Goal: Task Accomplishment & Management: Manage account settings

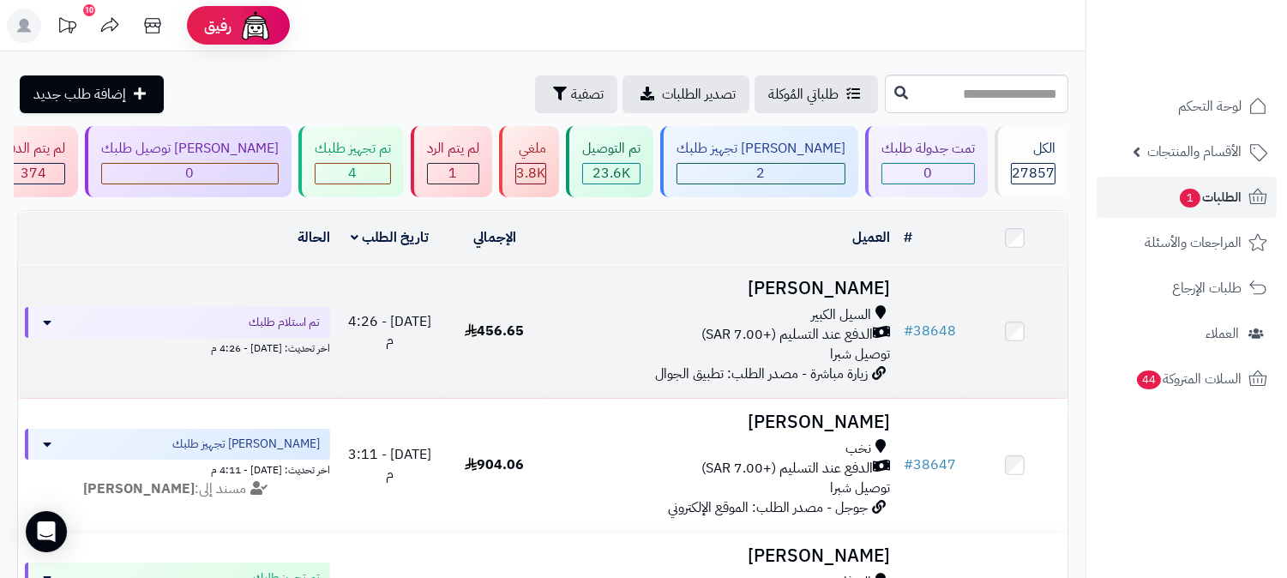
click at [842, 279] on h3 "عبدالله الثبيتي" at bounding box center [722, 289] width 336 height 20
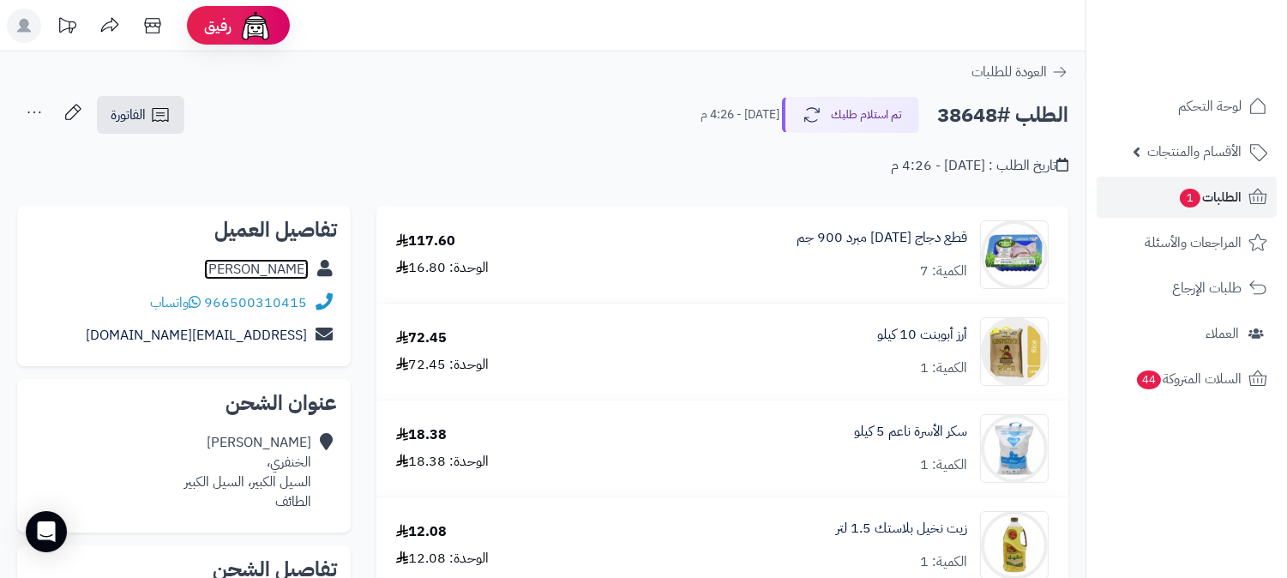
click at [294, 271] on link "عبدالله الثبيتي" at bounding box center [256, 269] width 105 height 21
click at [987, 116] on h2 "الطلب #38648" at bounding box center [1002, 115] width 131 height 35
copy h2 "38648"
click at [1235, 194] on span "الطلبات 1" at bounding box center [1209, 197] width 63 height 24
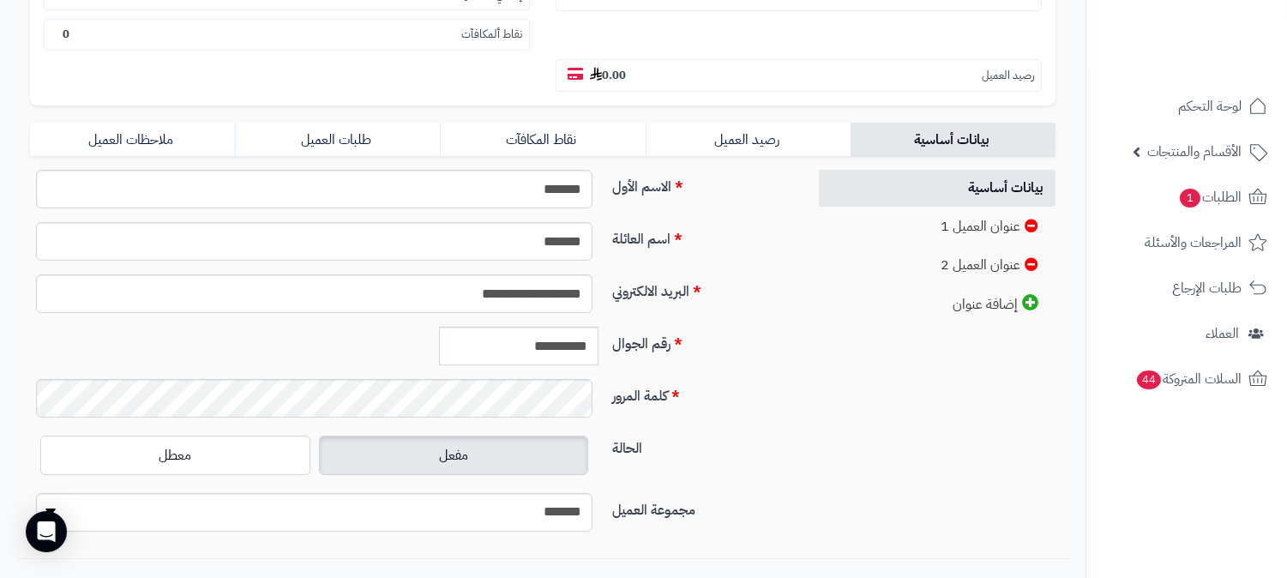
scroll to position [381, 0]
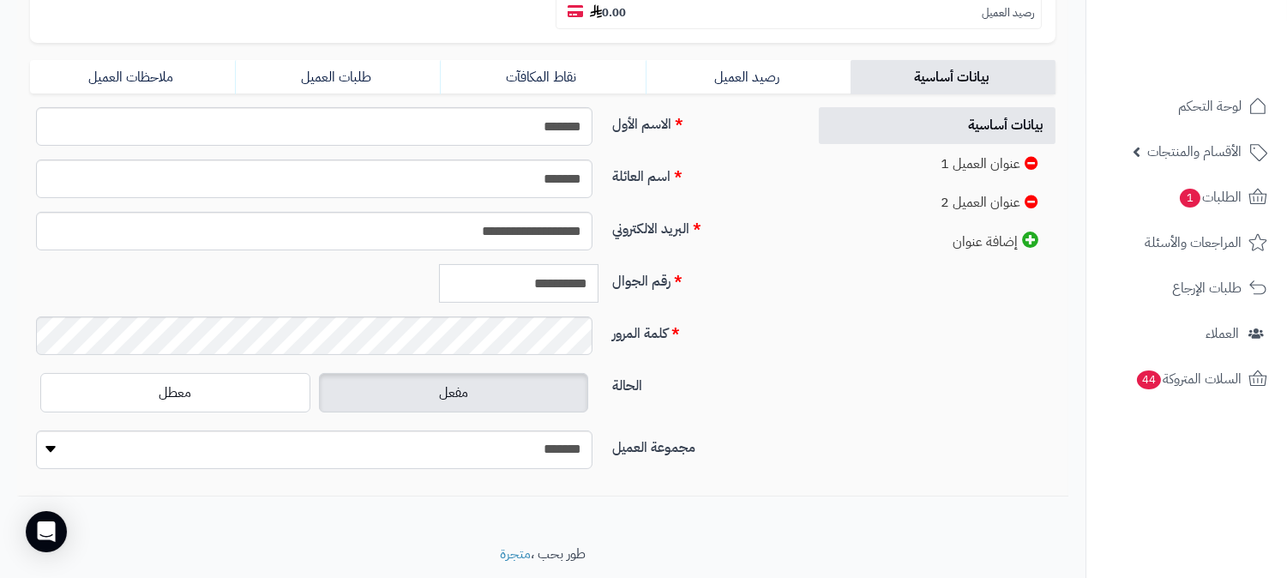
drag, startPoint x: 513, startPoint y: 245, endPoint x: 628, endPoint y: 241, distance: 115.8
click at [628, 264] on div "**********" at bounding box center [411, 290] width 777 height 52
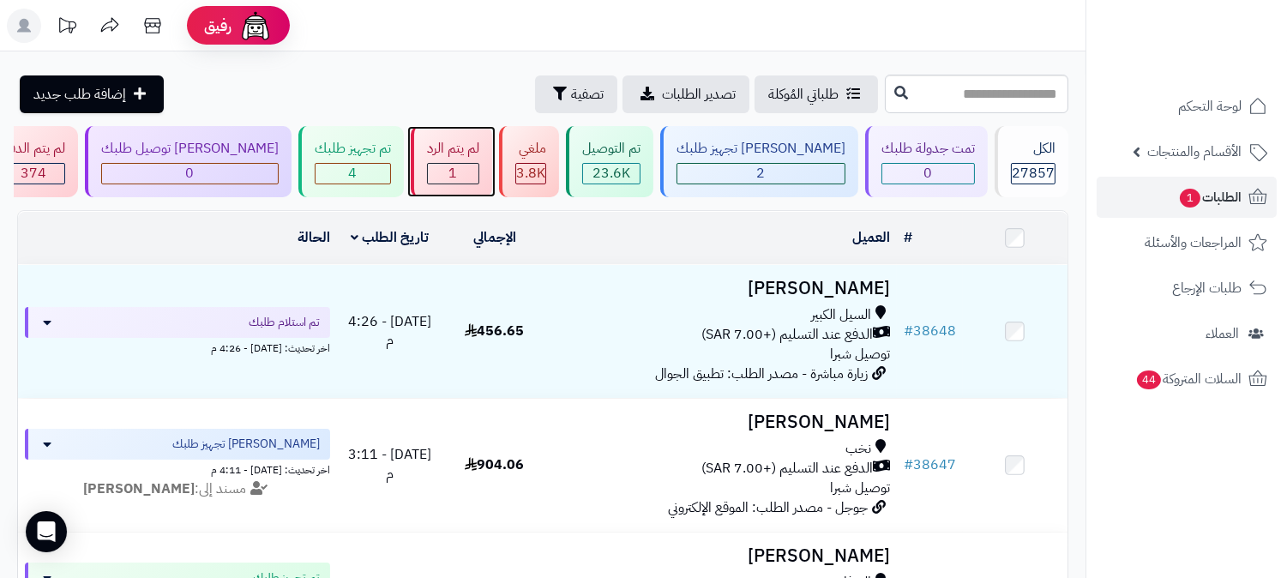
click at [458, 170] on span "1" at bounding box center [453, 173] width 9 height 21
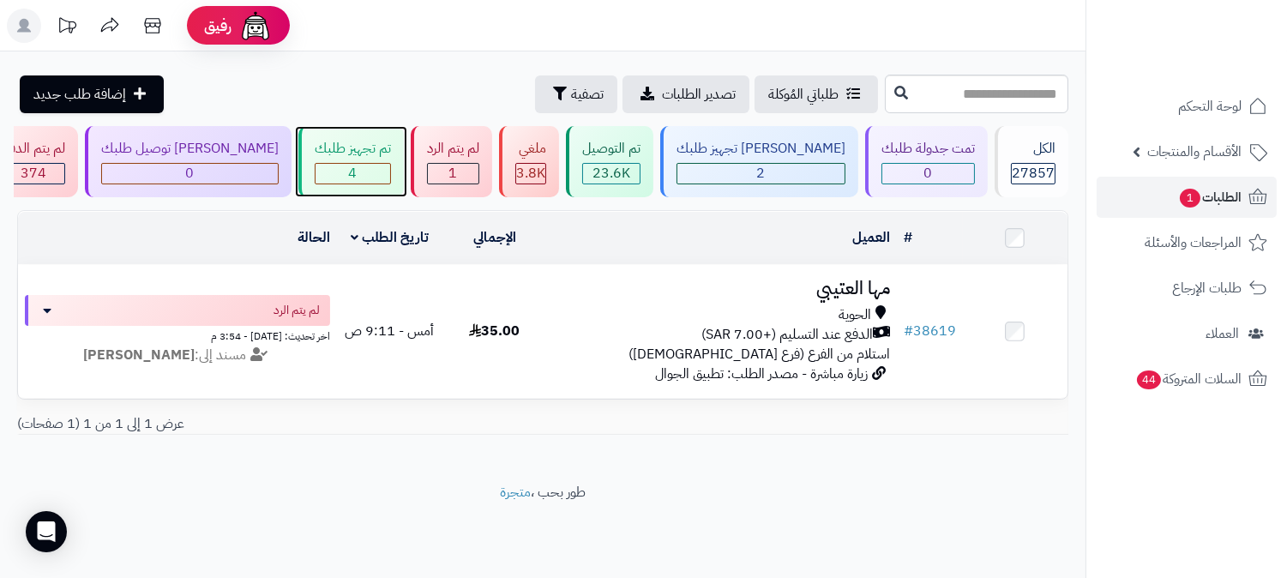
click at [404, 159] on div "تم تجهيز طلبك 4" at bounding box center [350, 161] width 105 height 71
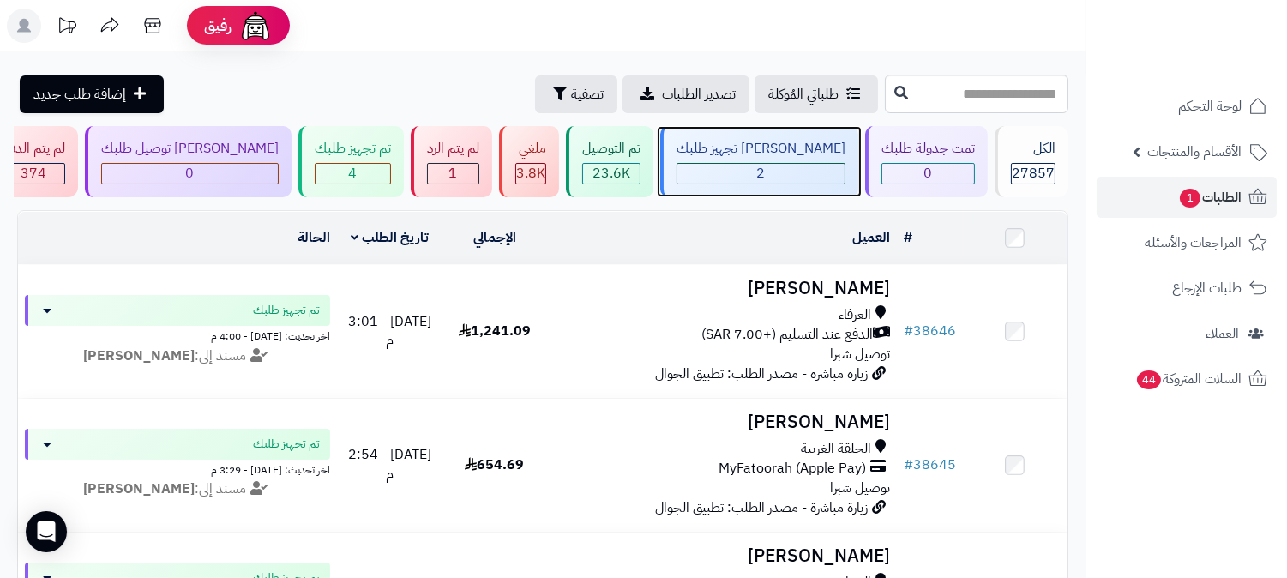
click at [804, 147] on div "[PERSON_NAME] تجهيز طلبك" at bounding box center [760, 149] width 169 height 20
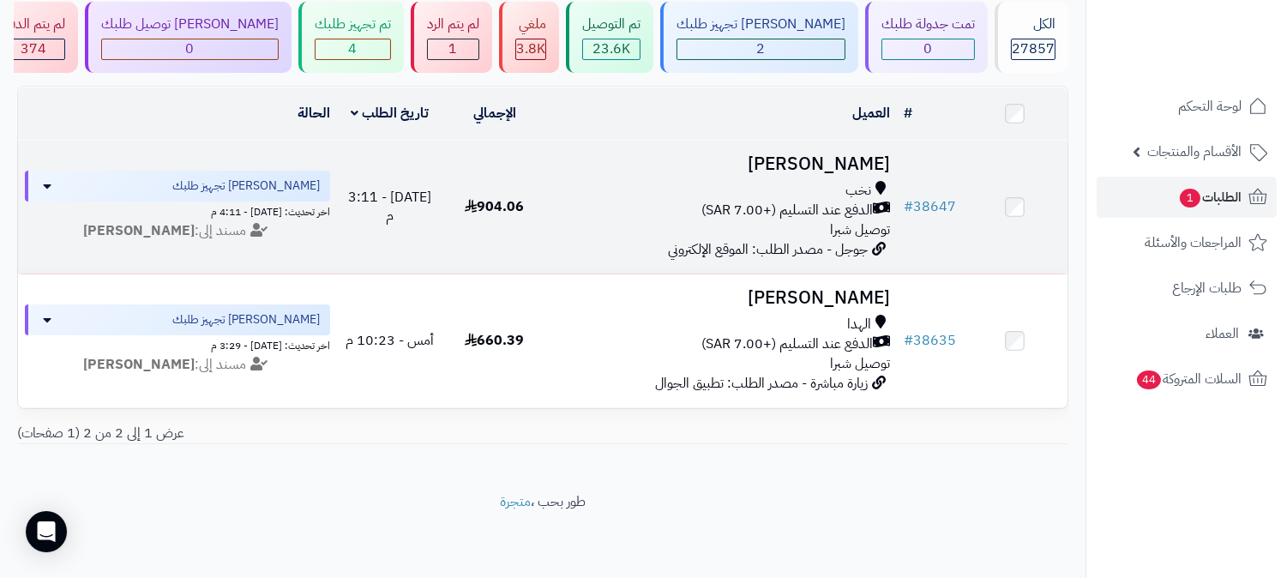
scroll to position [135, 0]
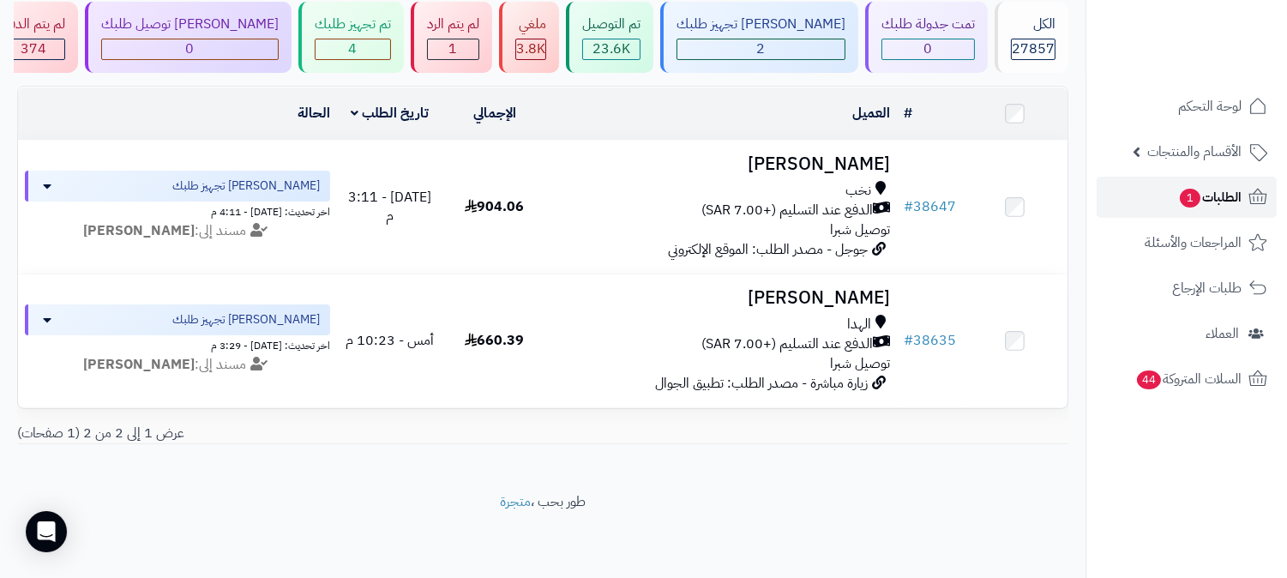
click at [1219, 189] on span "الطلبات 1" at bounding box center [1209, 197] width 63 height 24
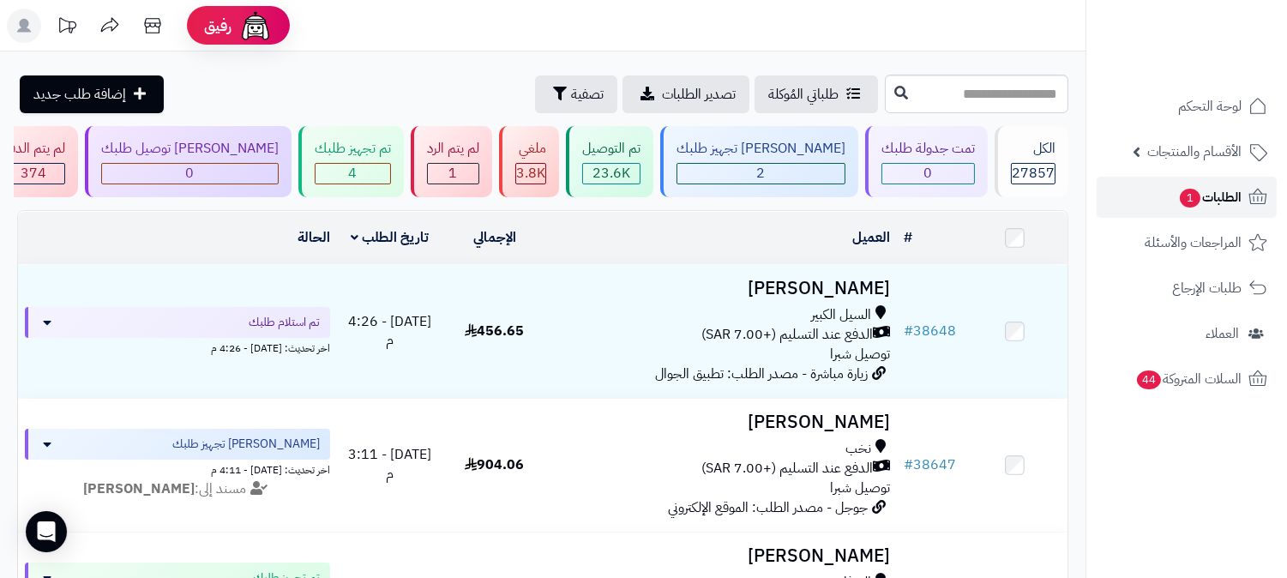
click at [1234, 183] on link "الطلبات 1" at bounding box center [1186, 197] width 180 height 41
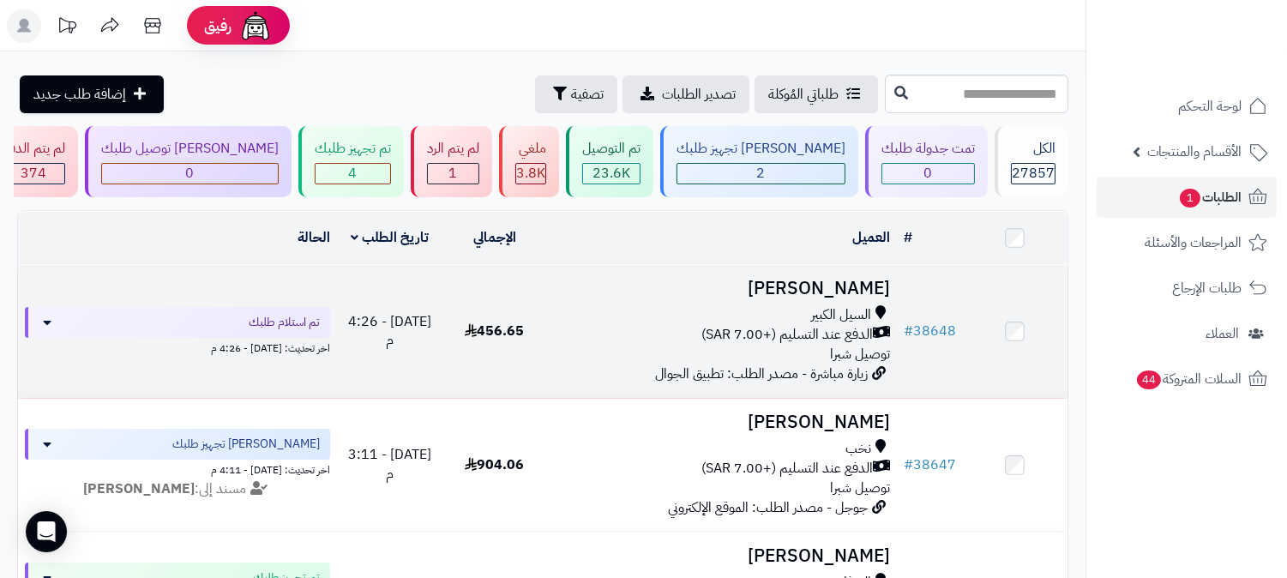
click at [837, 284] on h3 "[PERSON_NAME]" at bounding box center [722, 289] width 336 height 20
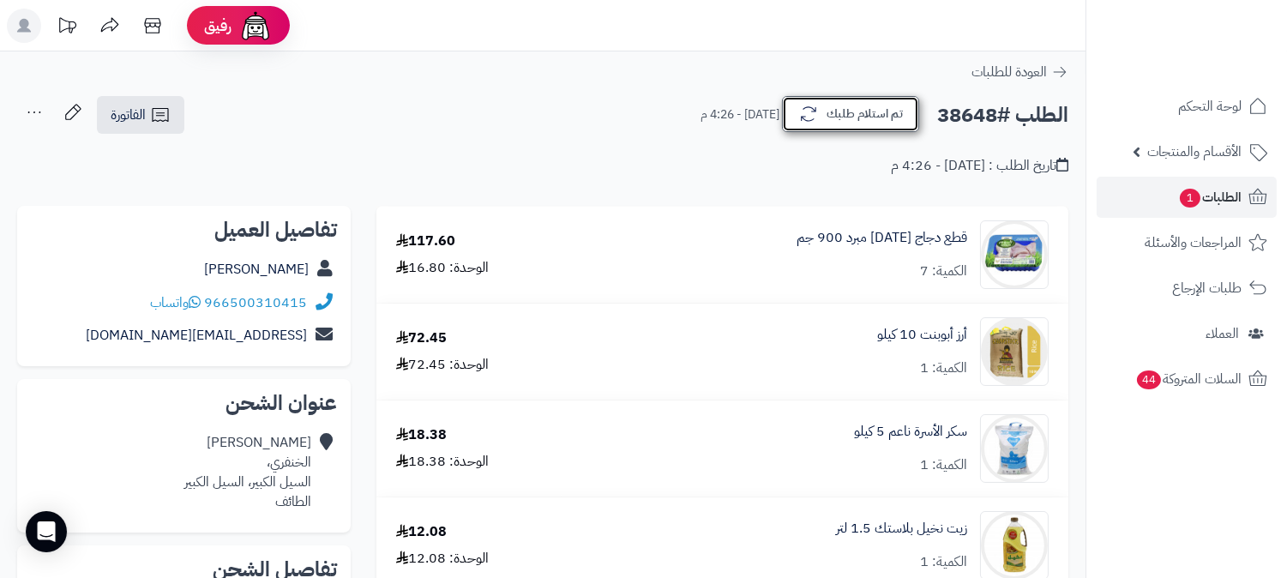
click at [860, 124] on button "تم استلام طلبك" at bounding box center [850, 114] width 137 height 36
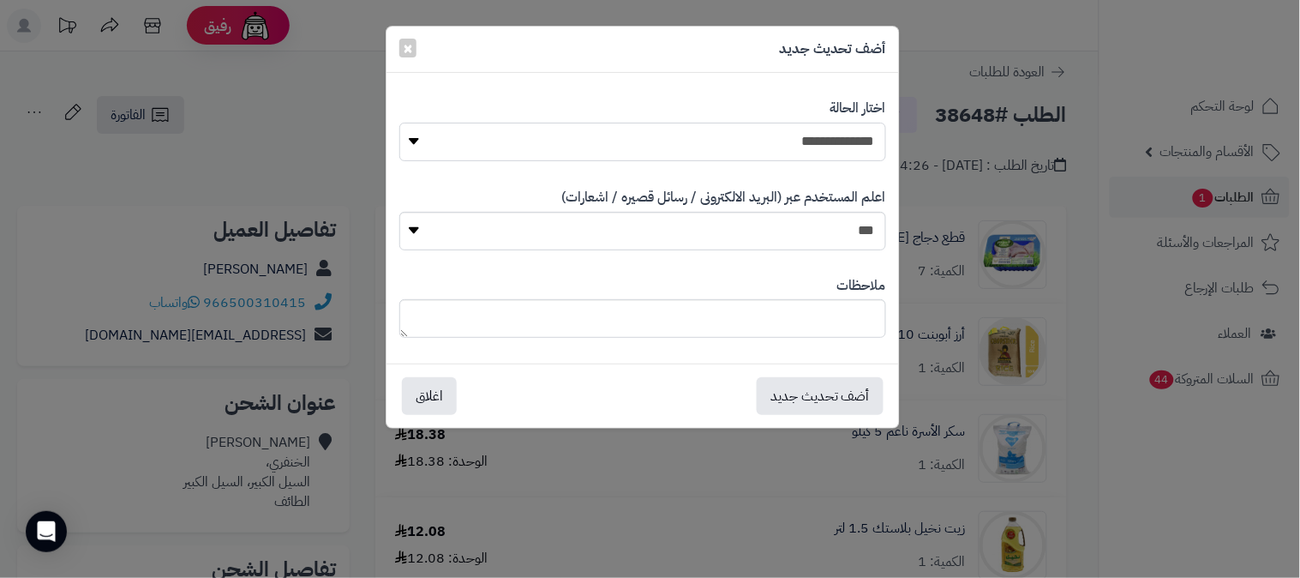
click at [864, 131] on select "**********" at bounding box center [642, 142] width 487 height 39
select select "*"
click at [399, 123] on select "**********" at bounding box center [642, 142] width 487 height 39
click at [825, 388] on button "أضف تحديث جديد" at bounding box center [820, 395] width 127 height 38
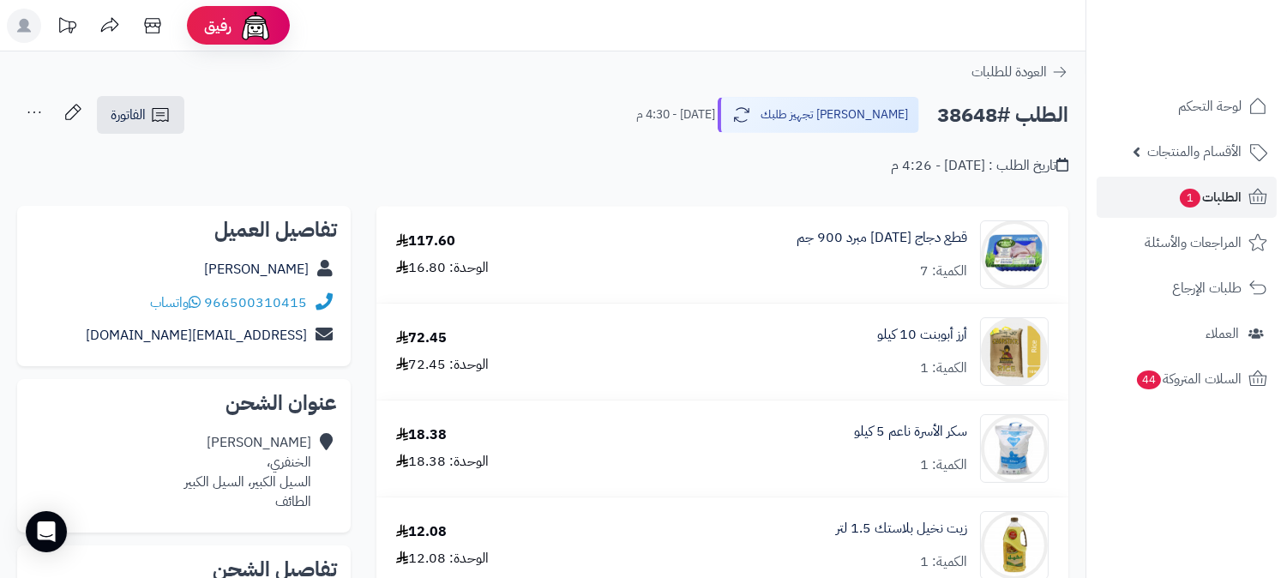
click at [28, 116] on icon at bounding box center [34, 112] width 34 height 34
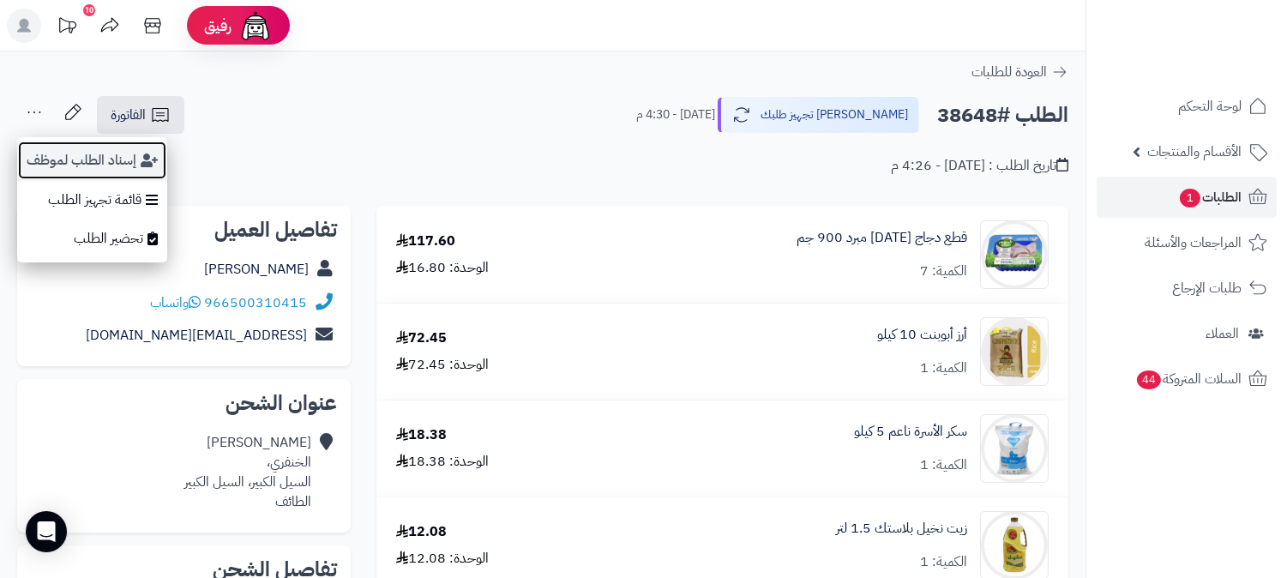
click at [108, 151] on button "إسناد الطلب لموظف" at bounding box center [92, 160] width 150 height 39
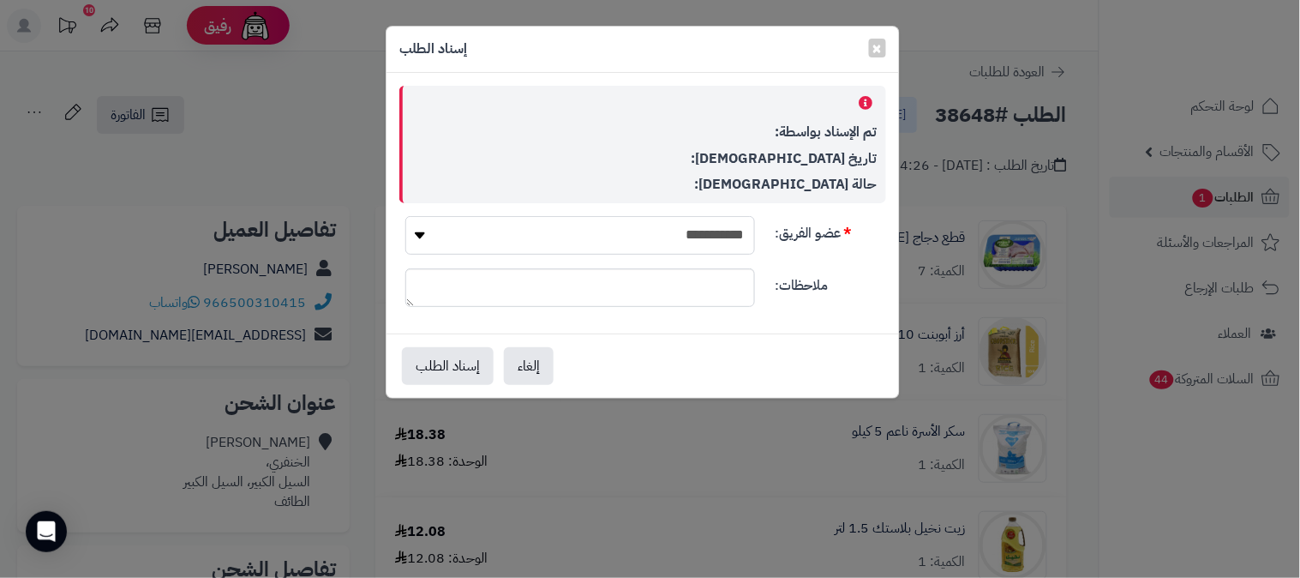
click at [669, 240] on select "**********" at bounding box center [580, 235] width 350 height 39
select select "**"
click at [405, 216] on select "**********" at bounding box center [580, 235] width 350 height 39
click at [413, 362] on button "إسناد الطلب" at bounding box center [448, 365] width 92 height 38
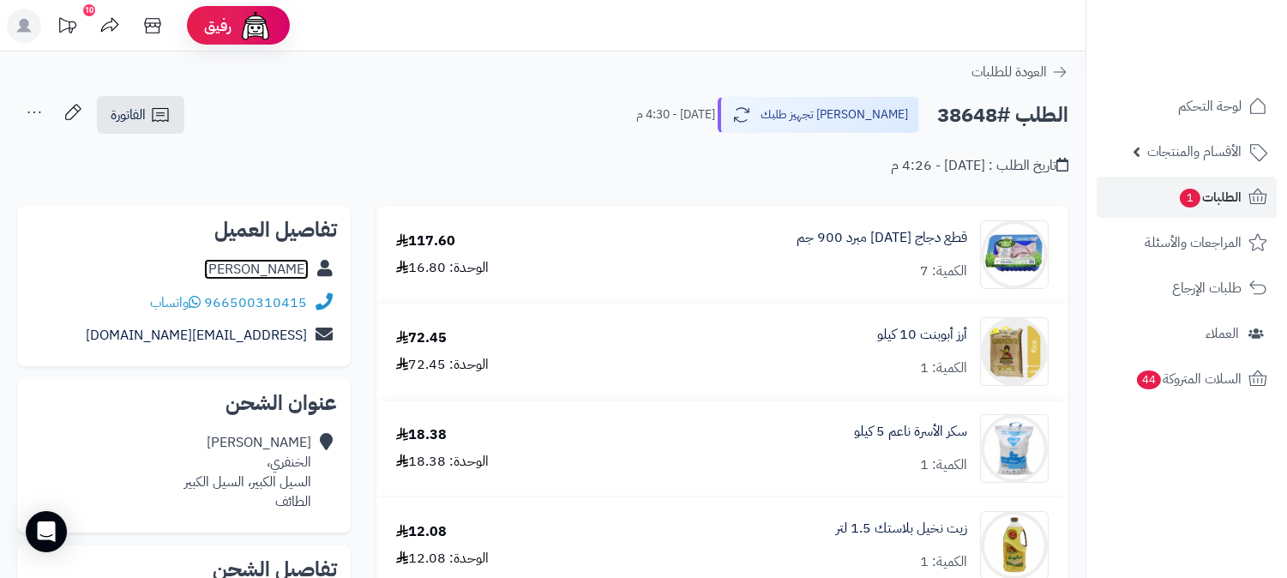
click at [258, 269] on link "[PERSON_NAME]" at bounding box center [256, 269] width 105 height 21
click at [1229, 195] on span "الطلبات 1" at bounding box center [1209, 197] width 63 height 24
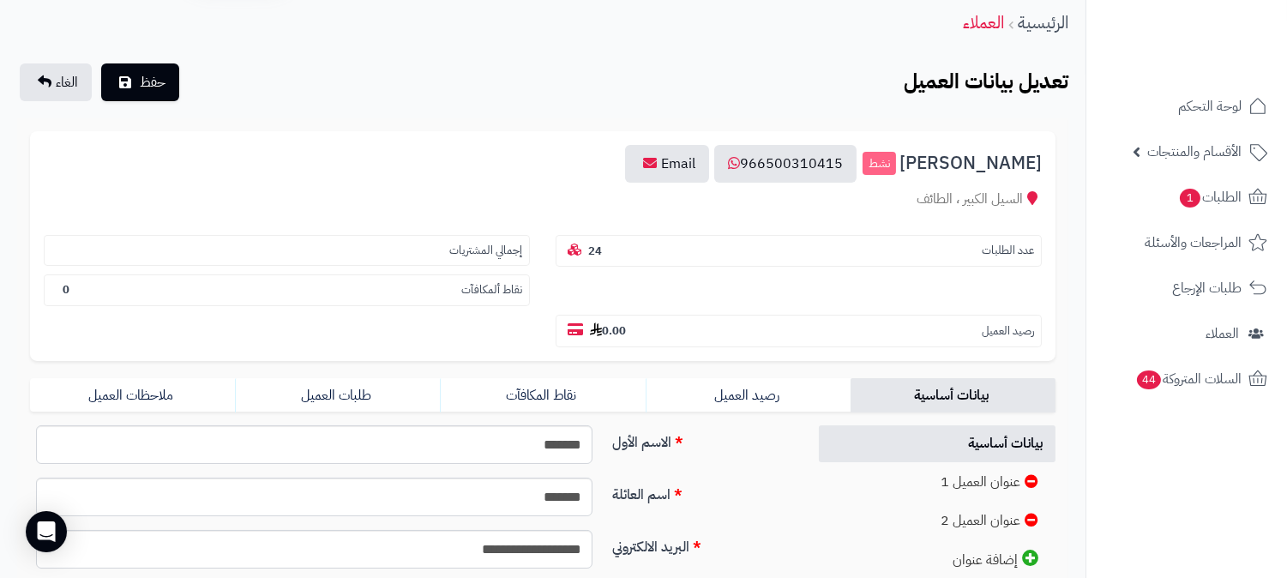
scroll to position [95, 0]
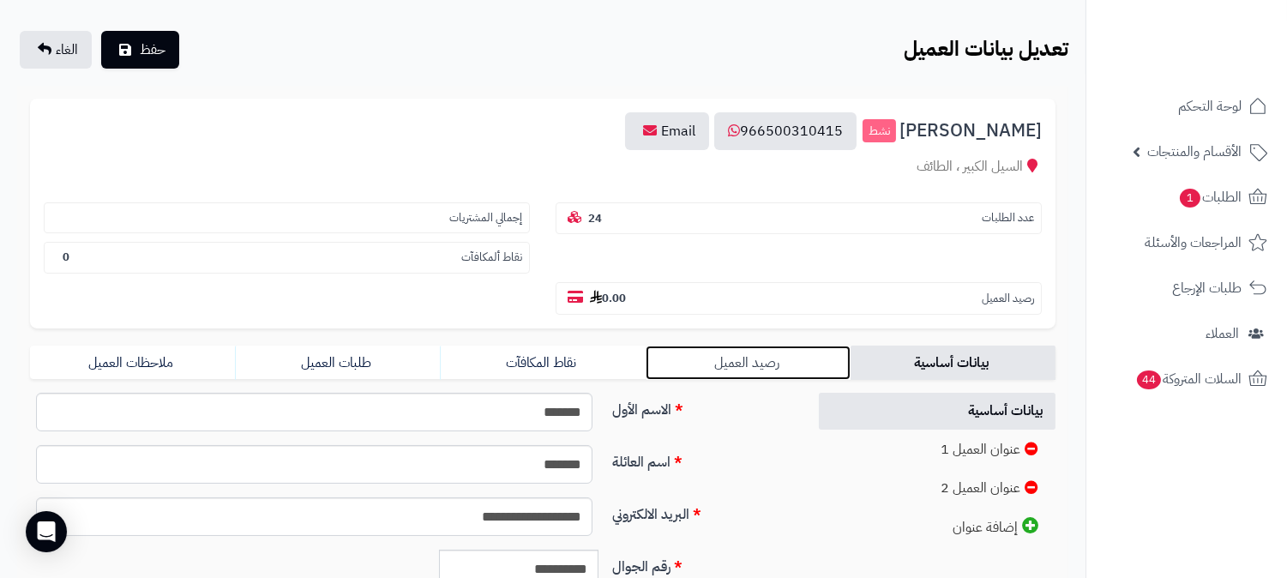
click at [738, 345] on link "رصيد العميل" at bounding box center [747, 362] width 205 height 34
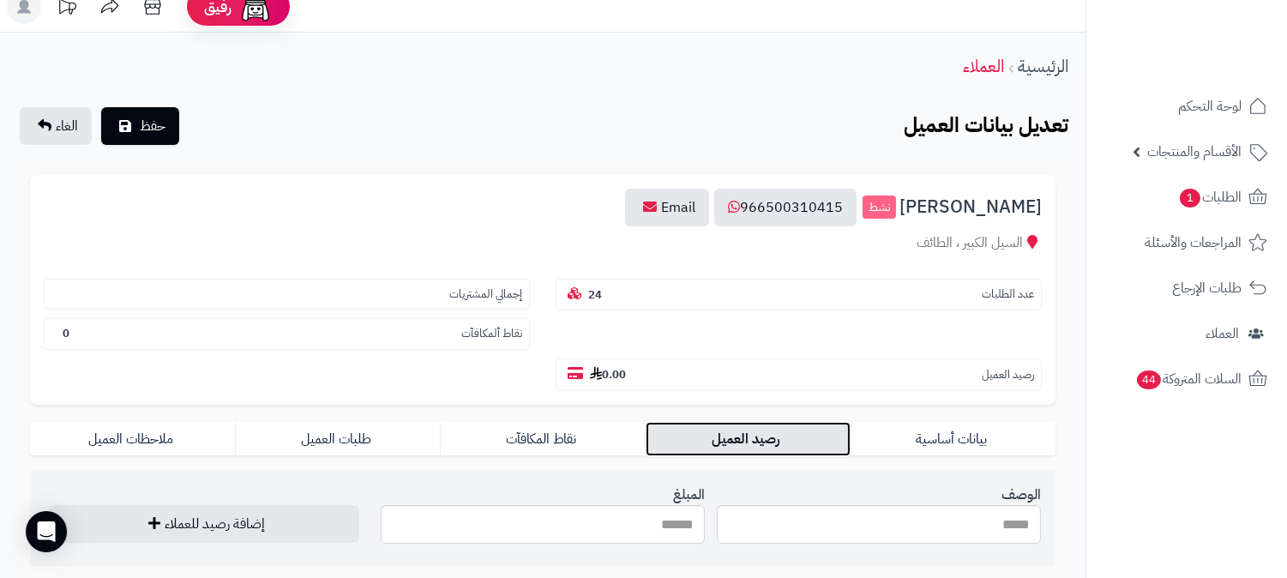
scroll to position [0, 0]
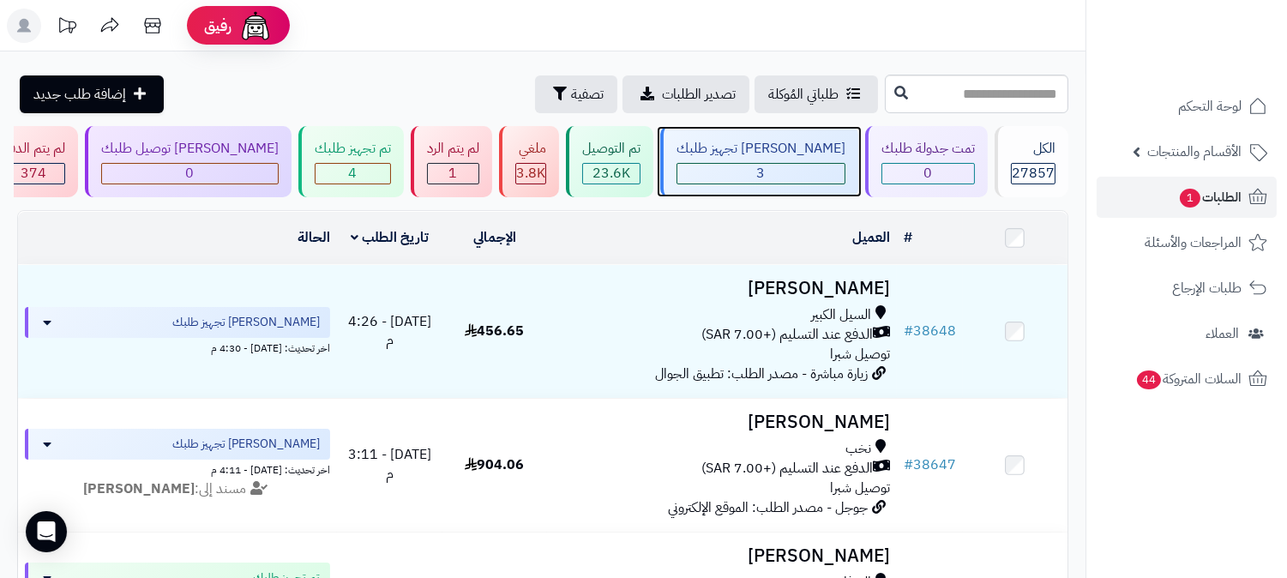
click at [815, 155] on div "[PERSON_NAME] تجهيز طلبك" at bounding box center [760, 149] width 169 height 20
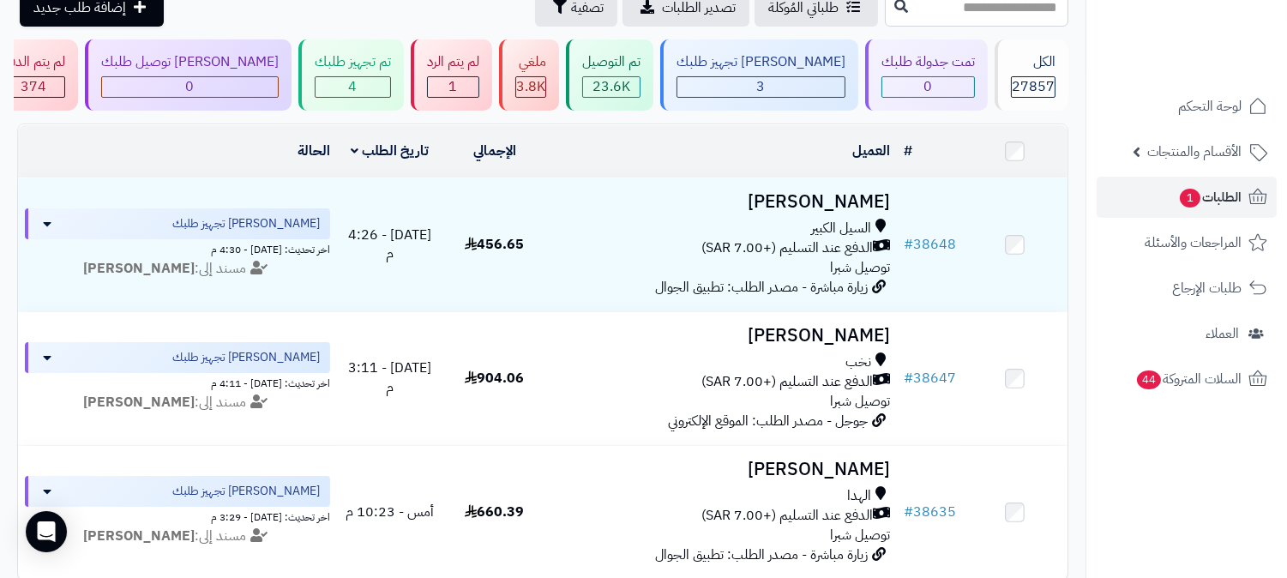
scroll to position [79, 0]
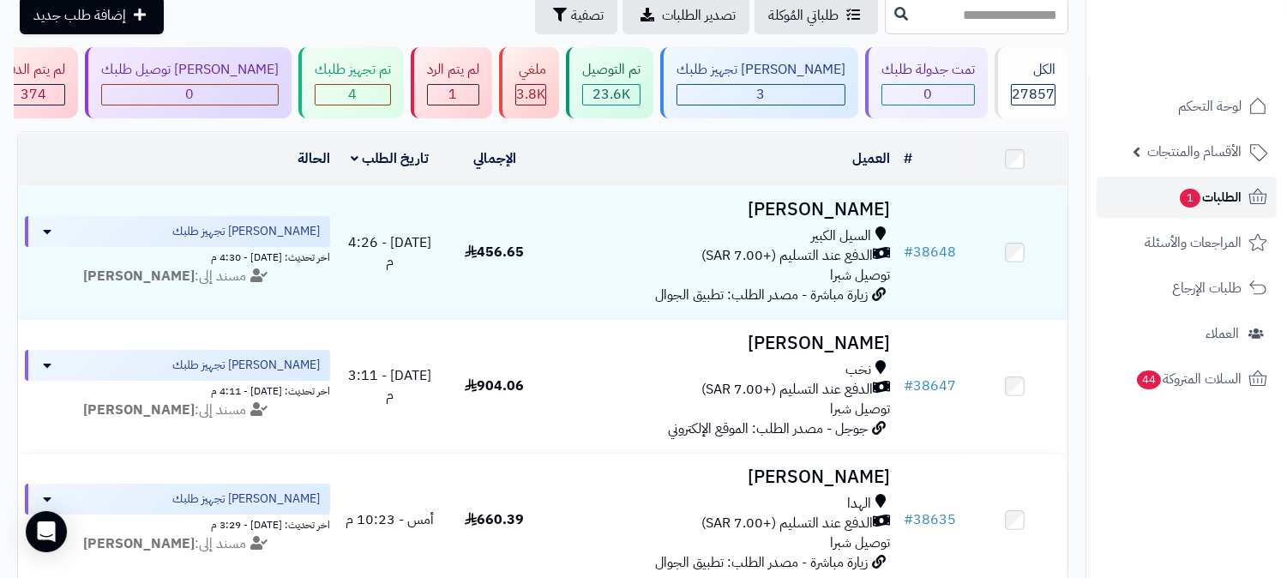
click at [1247, 190] on icon at bounding box center [1257, 197] width 21 height 21
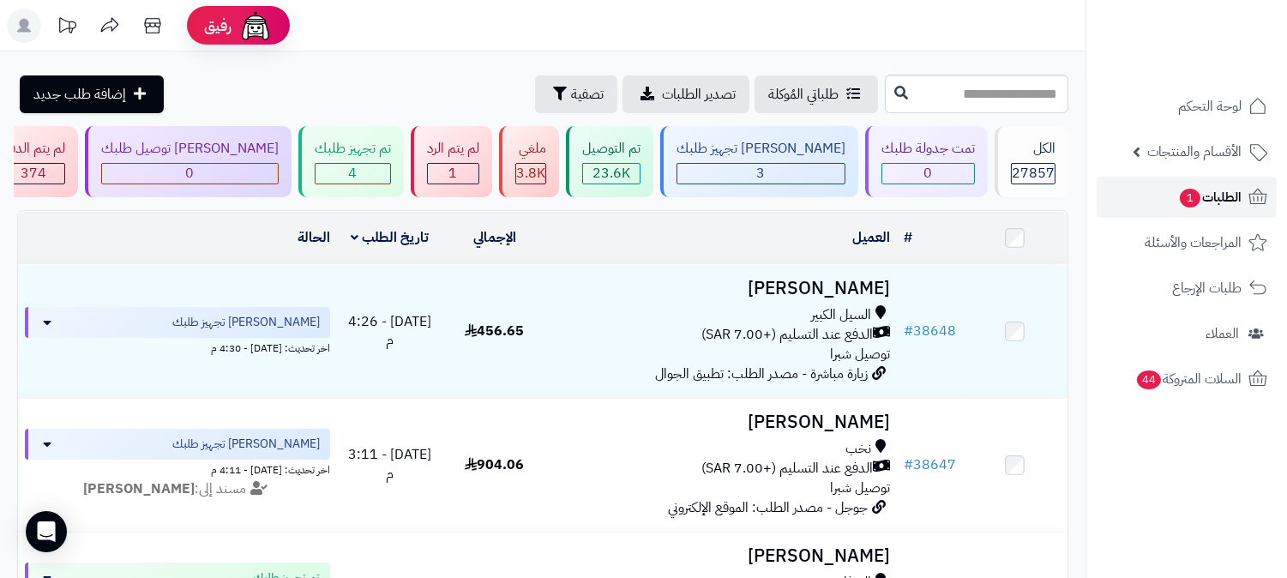
click at [1219, 193] on span "الطلبات 1" at bounding box center [1209, 197] width 63 height 24
click at [909, 99] on input "text" at bounding box center [976, 94] width 183 height 39
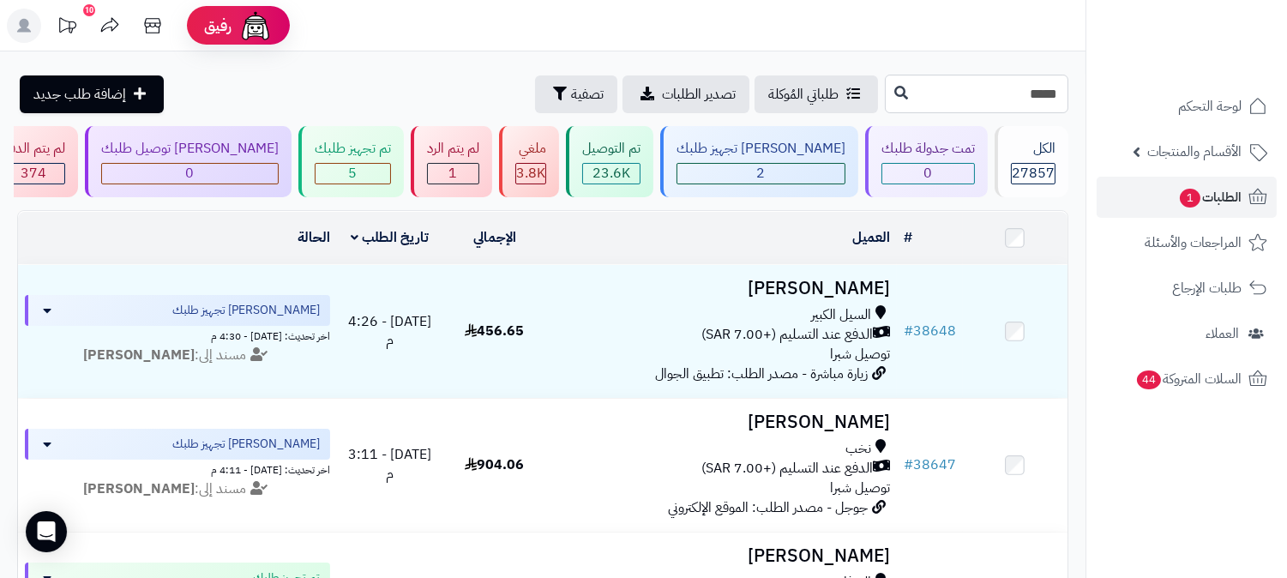
type input "*****"
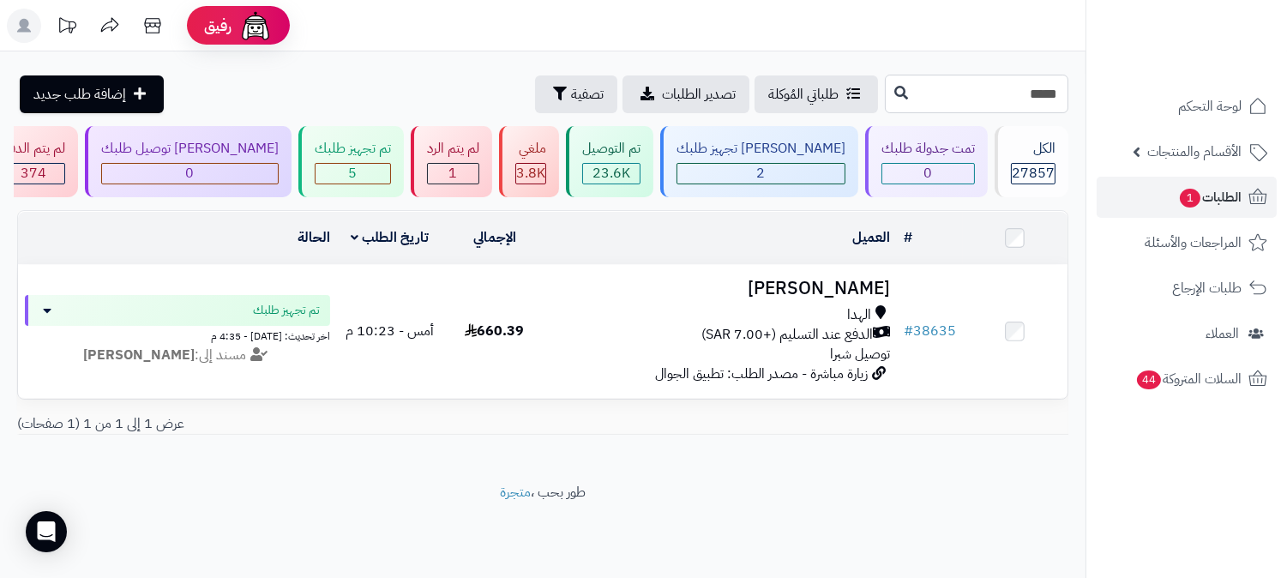
click at [930, 95] on input "*****" at bounding box center [976, 94] width 183 height 39
type input "*****"
click at [1152, 201] on link "الطلبات 1" at bounding box center [1186, 197] width 180 height 41
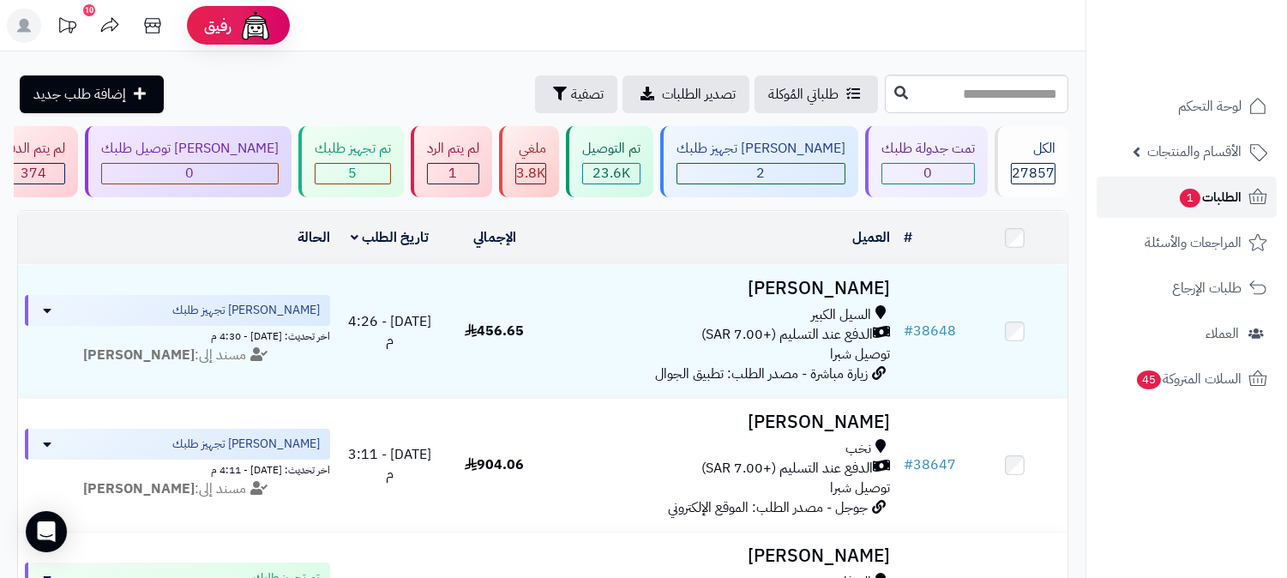
drag, startPoint x: 1141, startPoint y: 211, endPoint x: 1099, endPoint y: 208, distance: 42.1
click at [1140, 211] on link "الطلبات 1" at bounding box center [1186, 197] width 180 height 41
click at [1121, 192] on link "الطلبات 1" at bounding box center [1186, 197] width 180 height 41
click at [1172, 202] on link "الطلبات 1" at bounding box center [1186, 197] width 180 height 41
click at [1188, 190] on span "1" at bounding box center [1189, 198] width 21 height 19
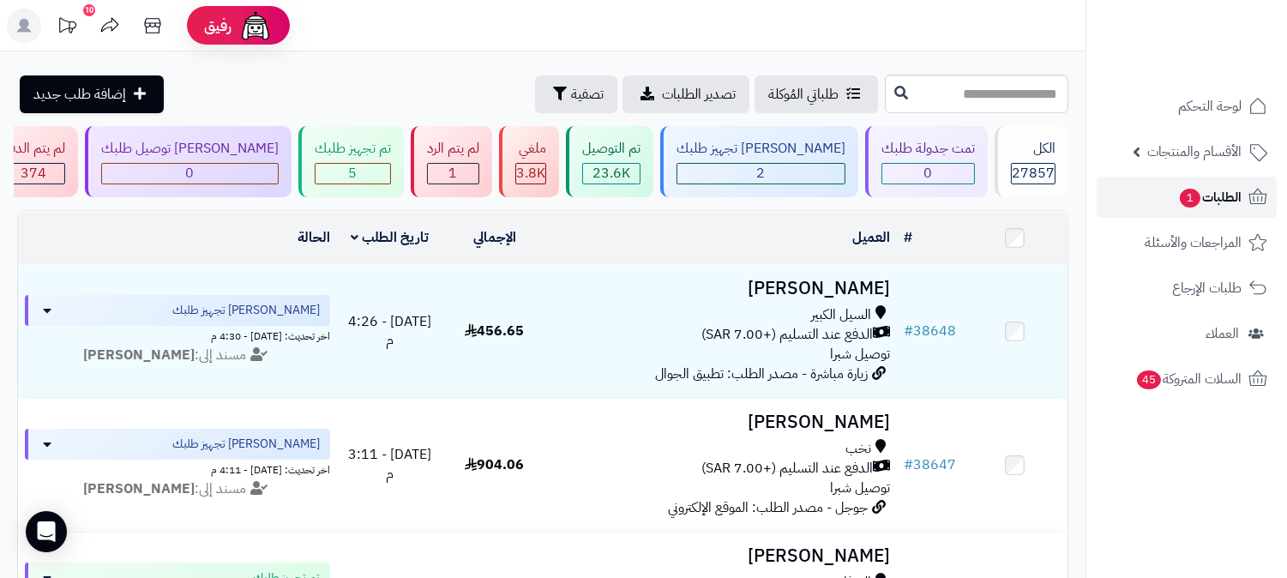
click at [1178, 186] on span "الطلبات 1" at bounding box center [1209, 197] width 63 height 24
click at [1202, 209] on link "الطلبات 1" at bounding box center [1186, 197] width 180 height 41
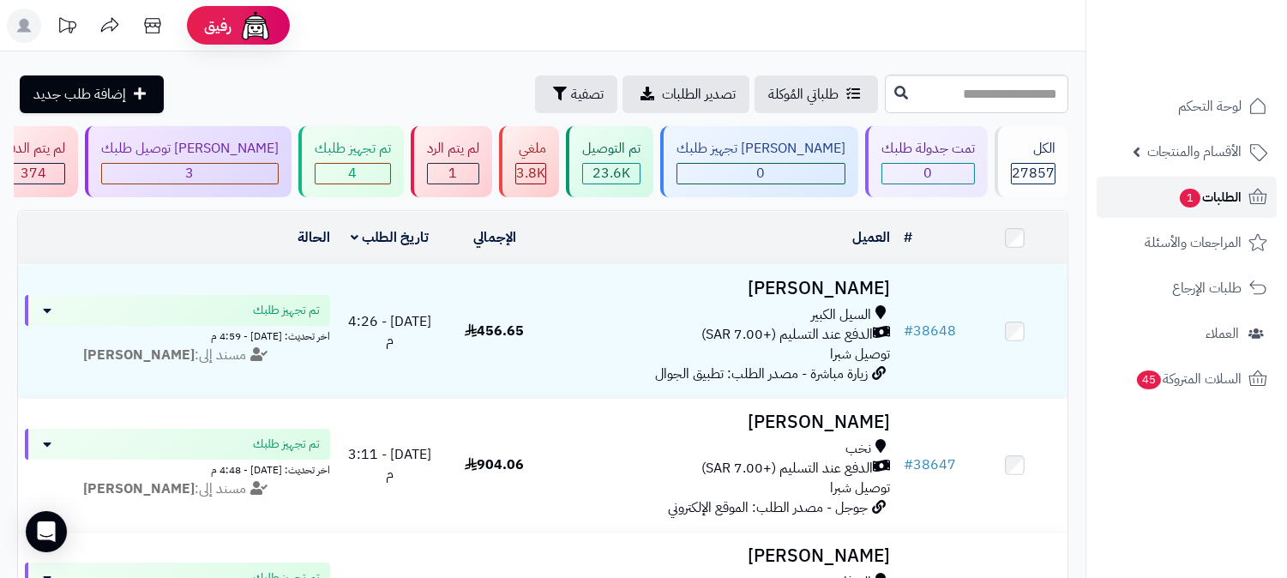
click at [1173, 204] on link "الطلبات 1" at bounding box center [1186, 197] width 180 height 41
click at [1168, 208] on link "الطلبات 1" at bounding box center [1186, 197] width 180 height 41
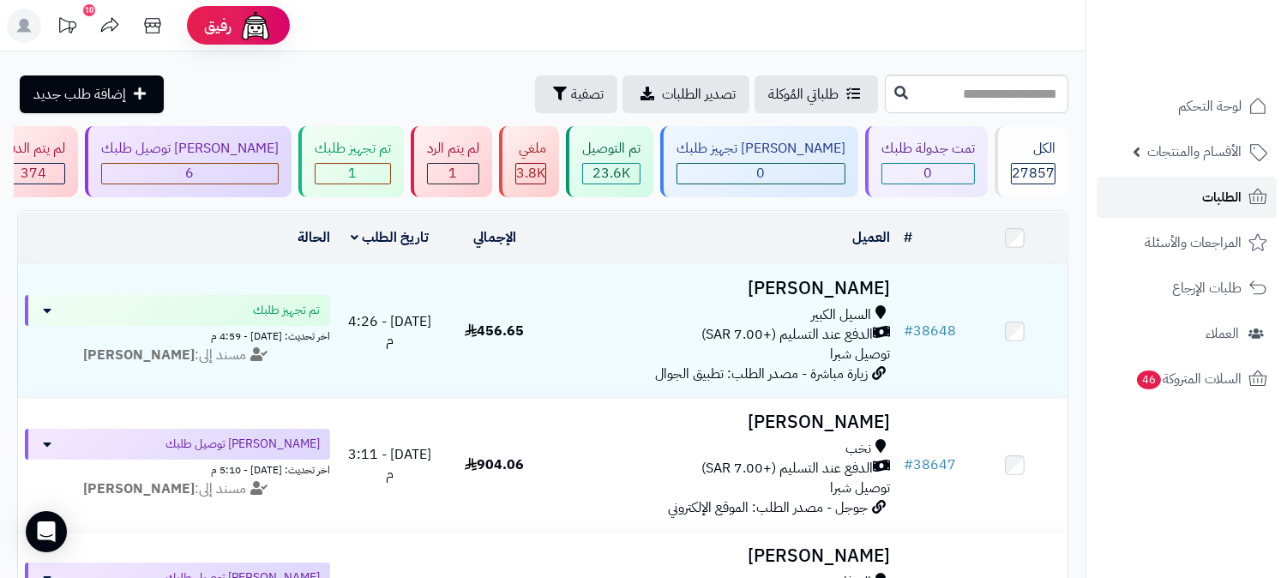
click at [1223, 189] on span "الطلبات" at bounding box center [1221, 197] width 39 height 24
click at [390, 177] on div "1" at bounding box center [352, 174] width 75 height 20
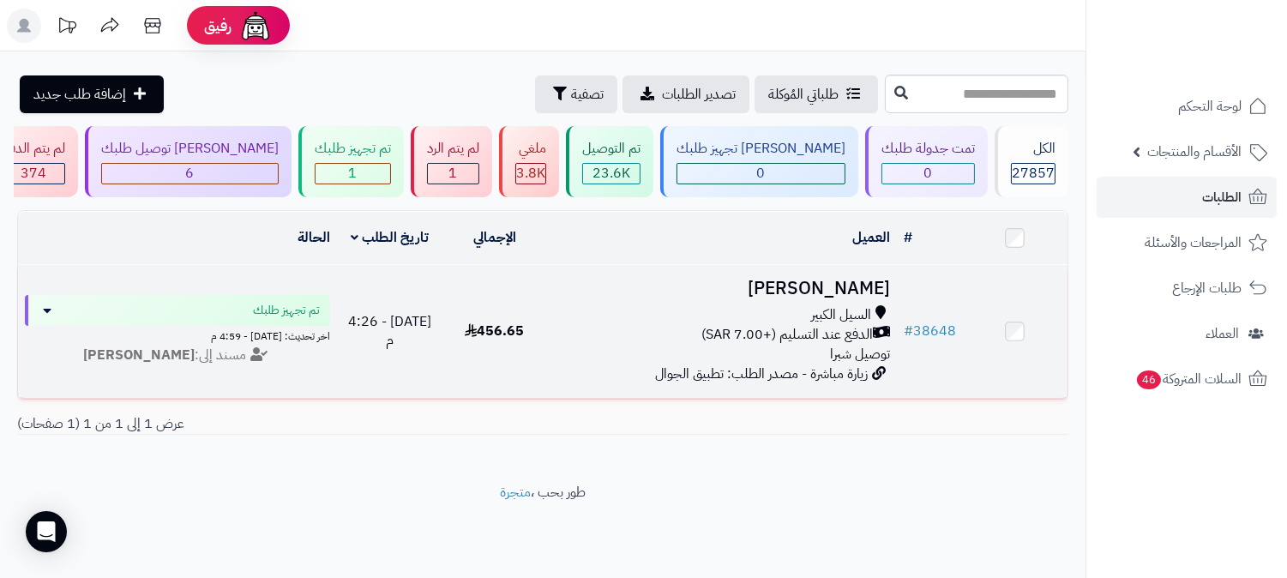
click at [825, 331] on span "الدفع عند التسليم (+7.00 SAR)" at bounding box center [786, 335] width 171 height 20
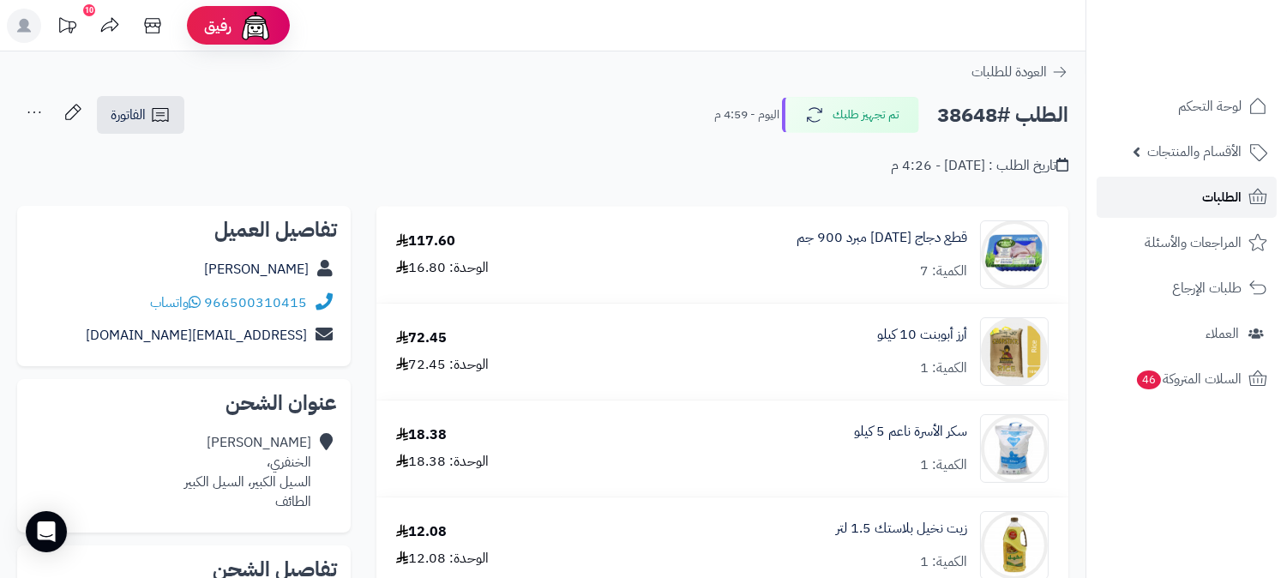
click at [1209, 197] on span "الطلبات" at bounding box center [1221, 197] width 39 height 24
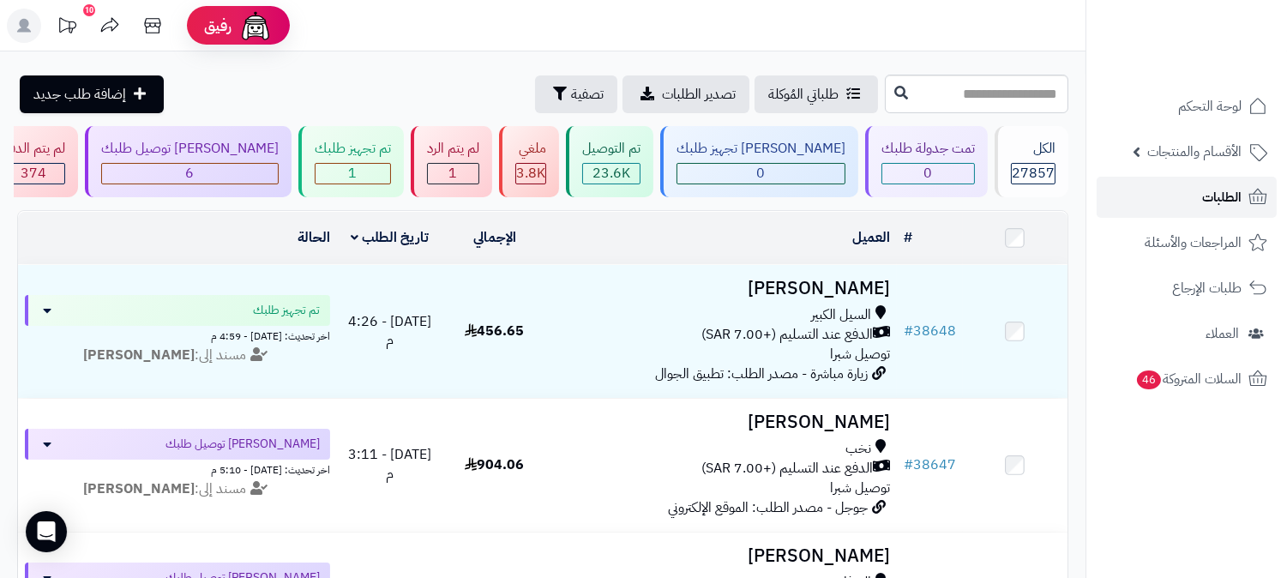
click at [1114, 197] on link "الطلبات" at bounding box center [1186, 197] width 180 height 41
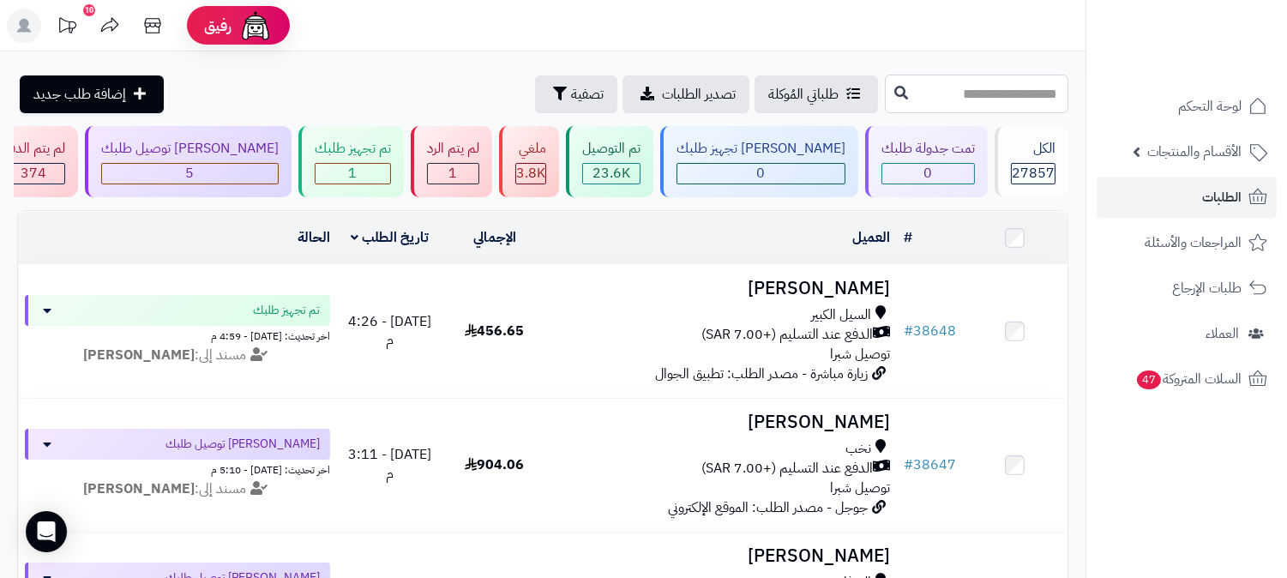
click at [969, 96] on input "text" at bounding box center [976, 94] width 183 height 39
type input "*****"
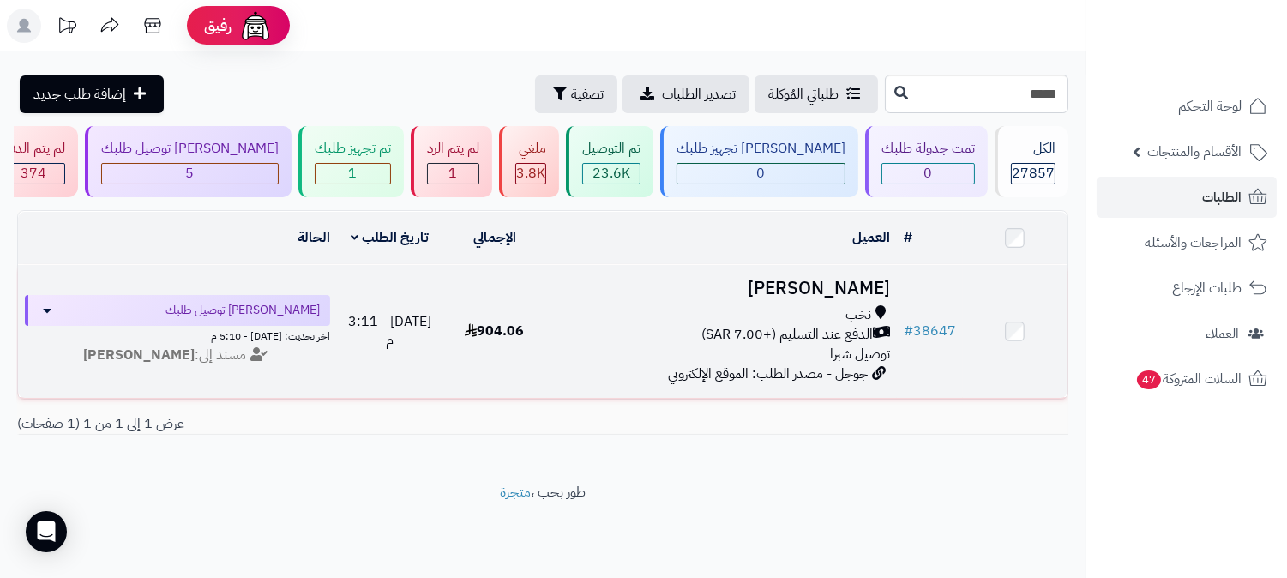
click at [767, 353] on div "نخب الدفع عند التسليم (+7.00 SAR) توصيل شبرا" at bounding box center [722, 334] width 336 height 59
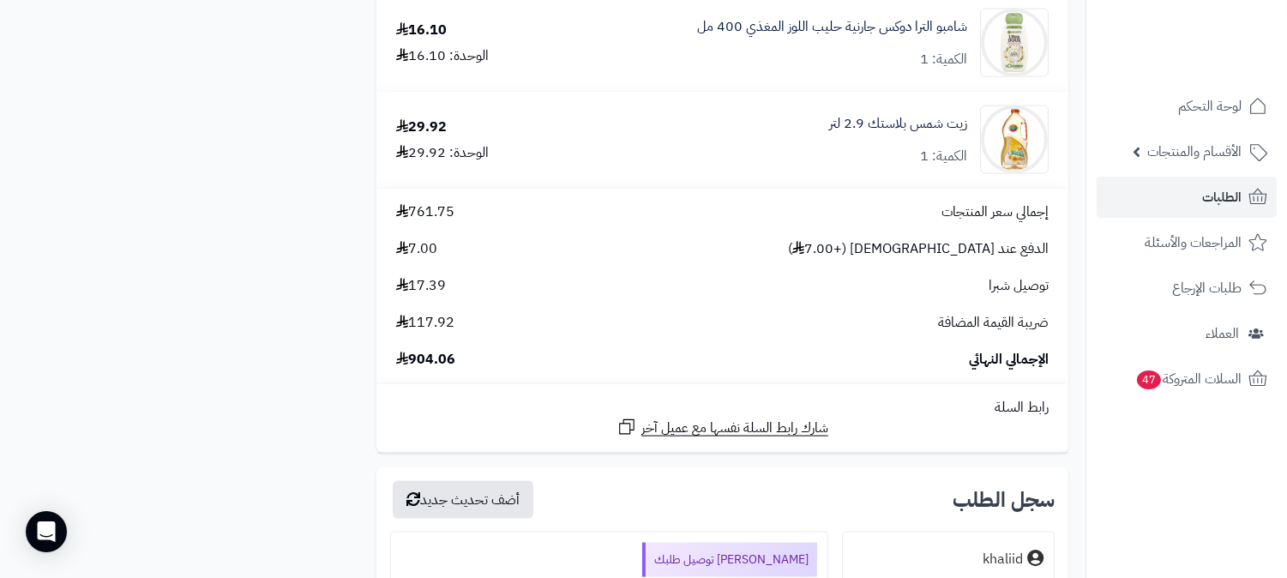
scroll to position [4571, 0]
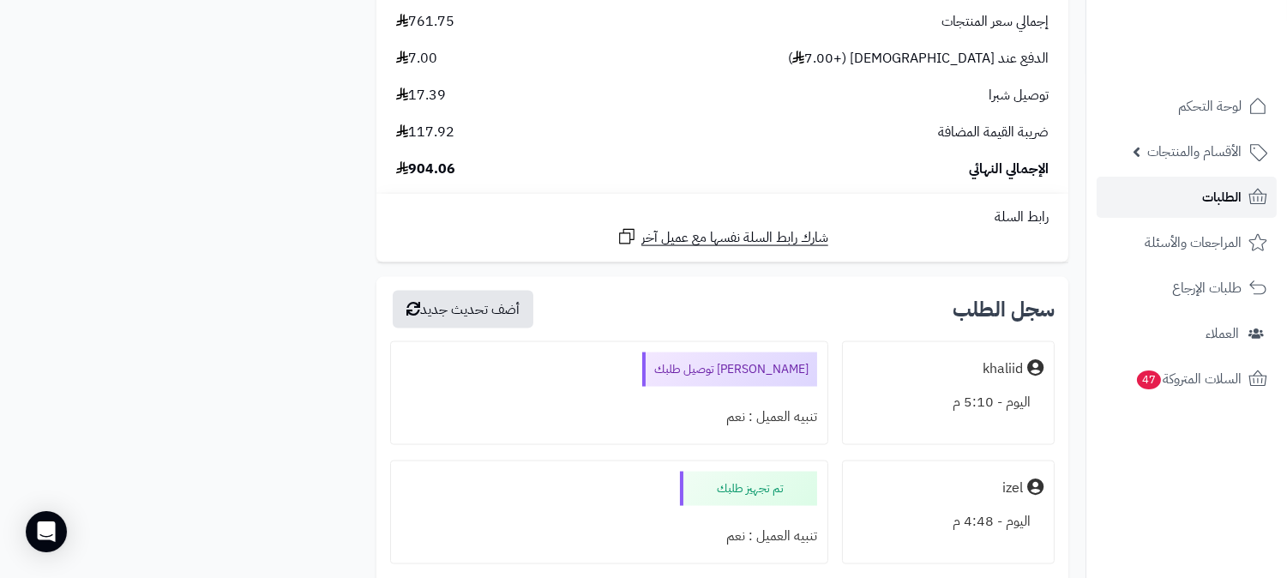
click at [1209, 185] on span "الطلبات" at bounding box center [1221, 197] width 39 height 24
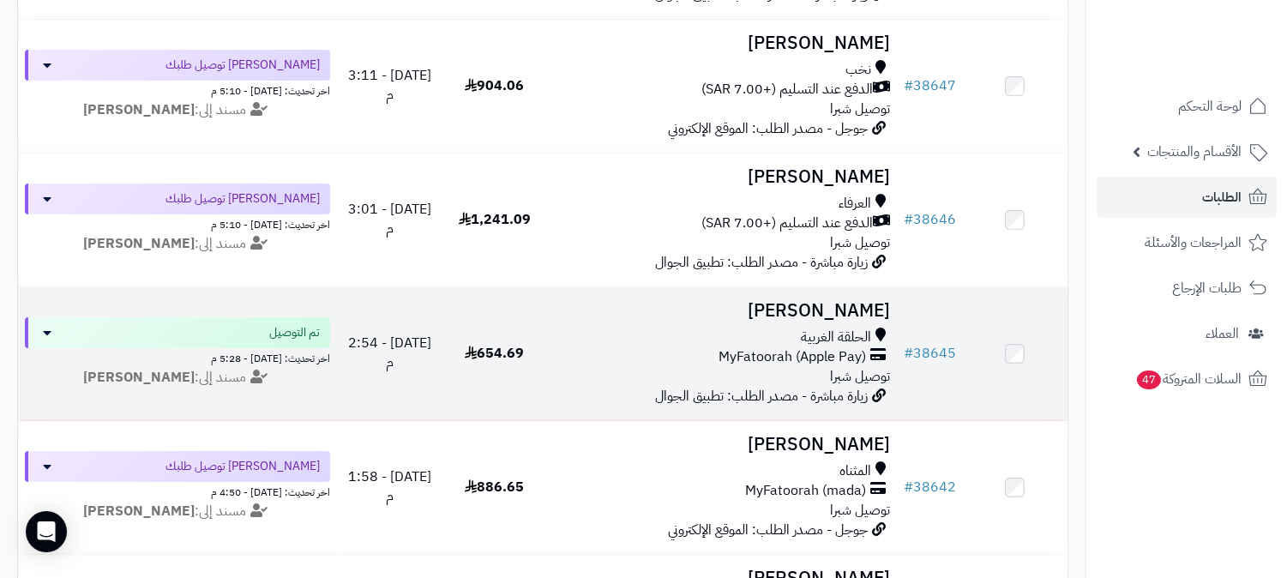
scroll to position [381, 0]
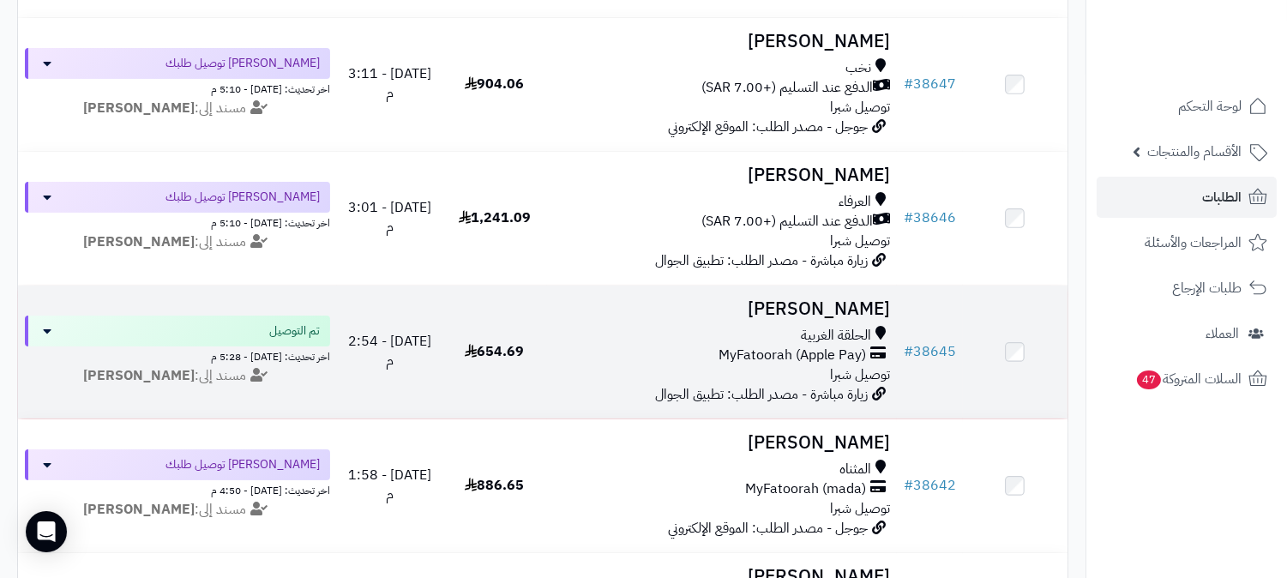
click at [868, 364] on span "توصيل شبرا" at bounding box center [860, 374] width 60 height 21
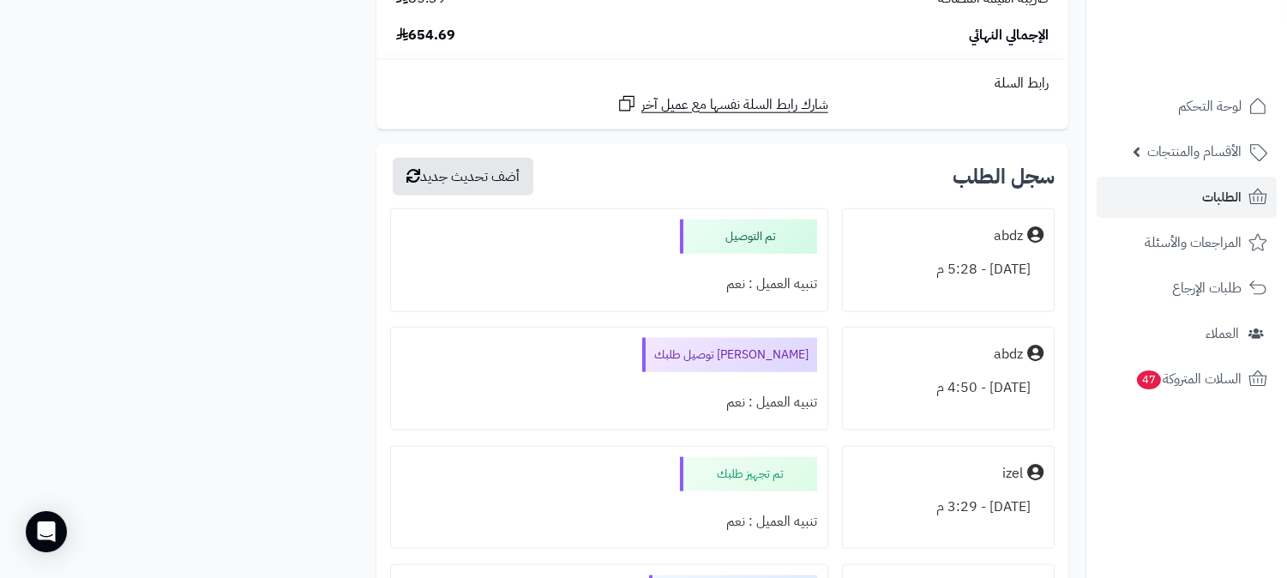
scroll to position [3619, 0]
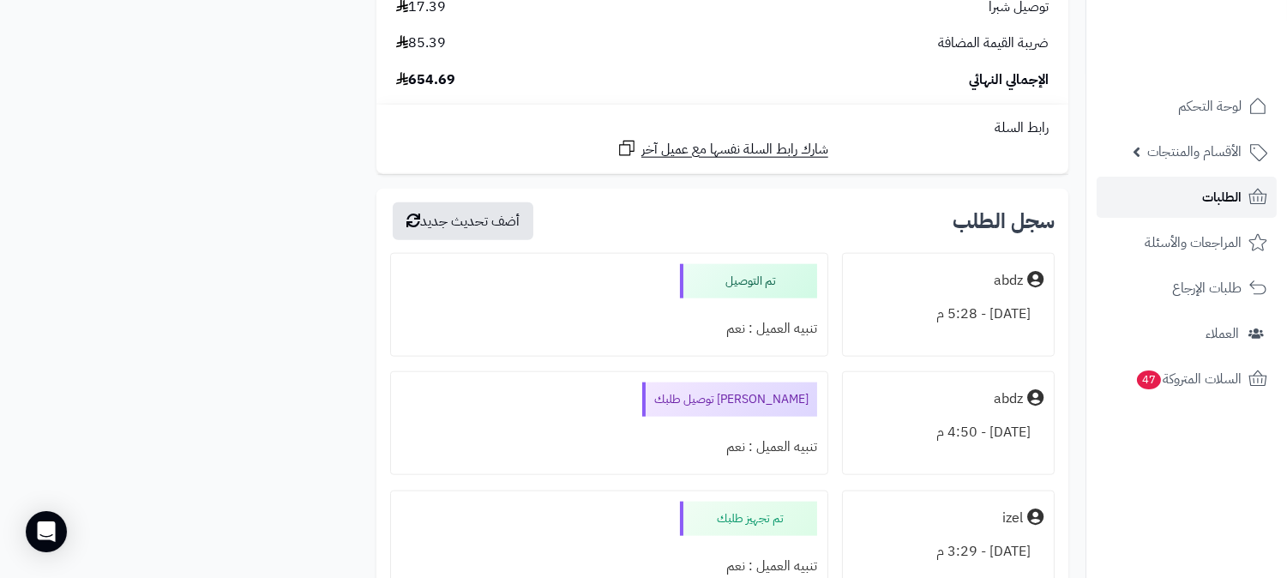
click at [1203, 192] on span "الطلبات" at bounding box center [1221, 197] width 39 height 24
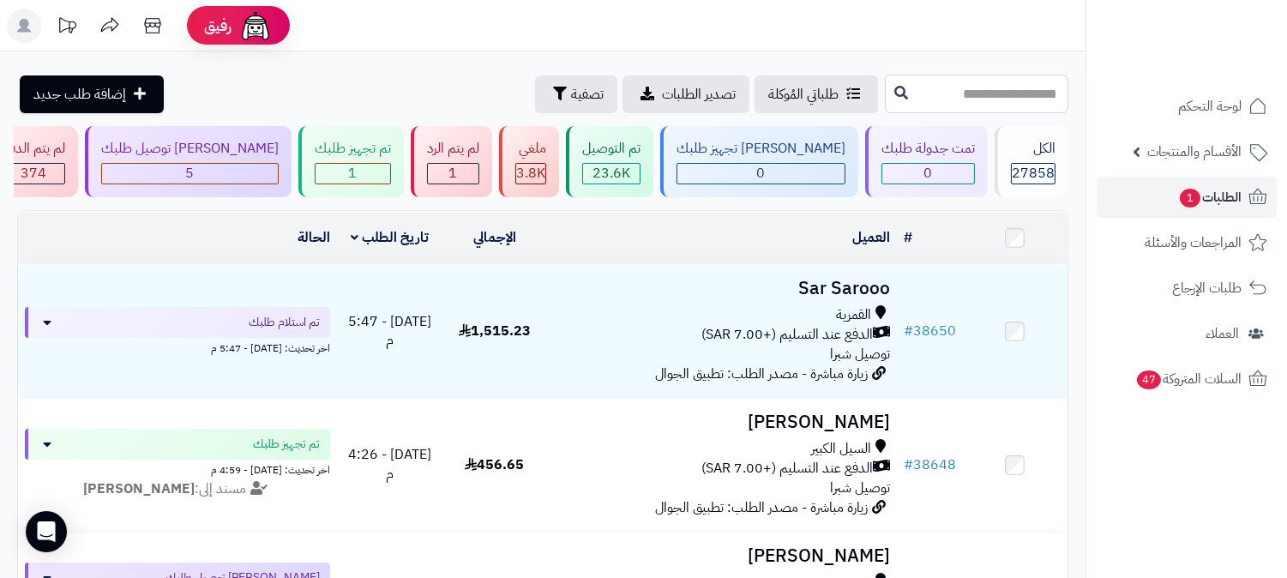
drag, startPoint x: 980, startPoint y: 105, endPoint x: 997, endPoint y: 96, distance: 19.6
click at [986, 100] on input "text" at bounding box center [976, 94] width 183 height 39
type input "*****"
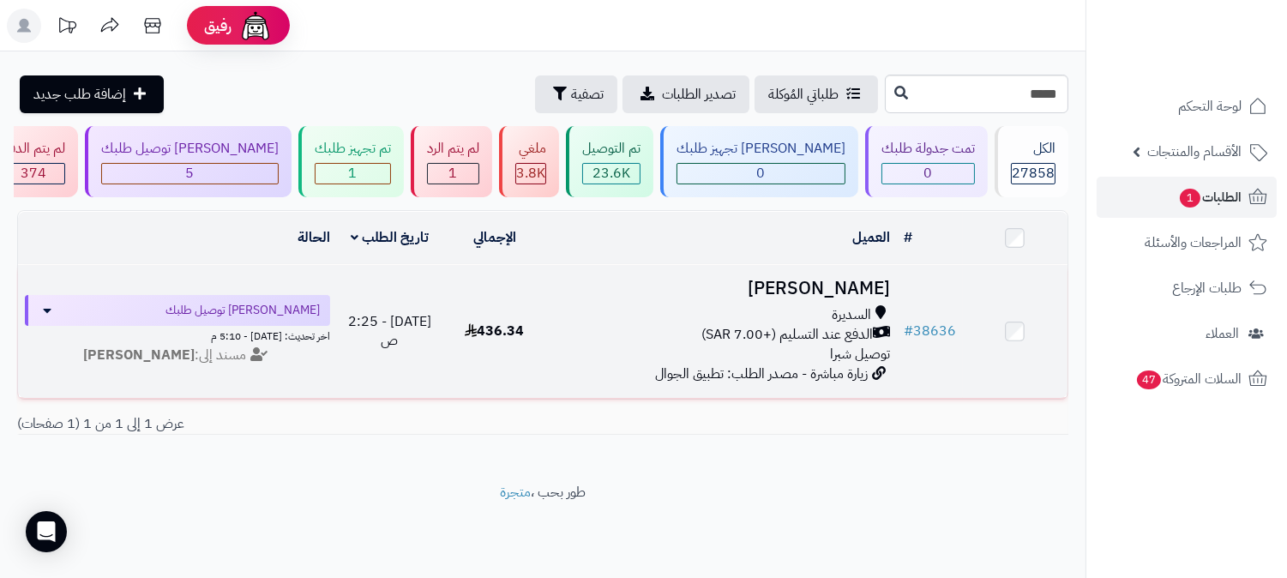
click at [797, 329] on span "الدفع عند التسليم (+7.00 SAR)" at bounding box center [786, 335] width 171 height 20
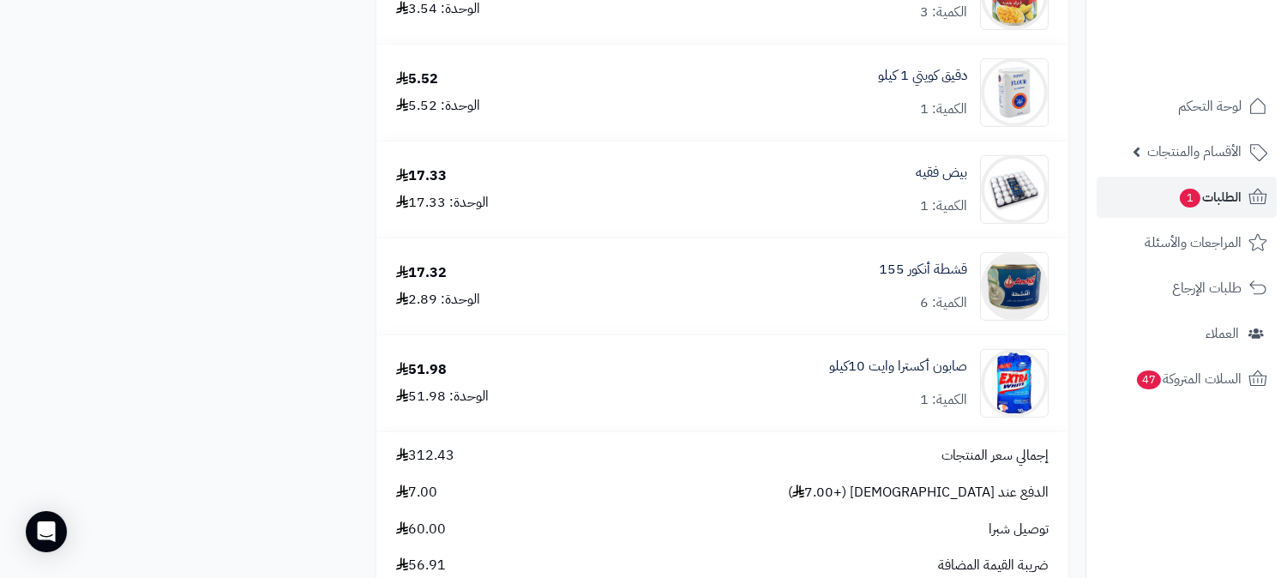
scroll to position [2380, 0]
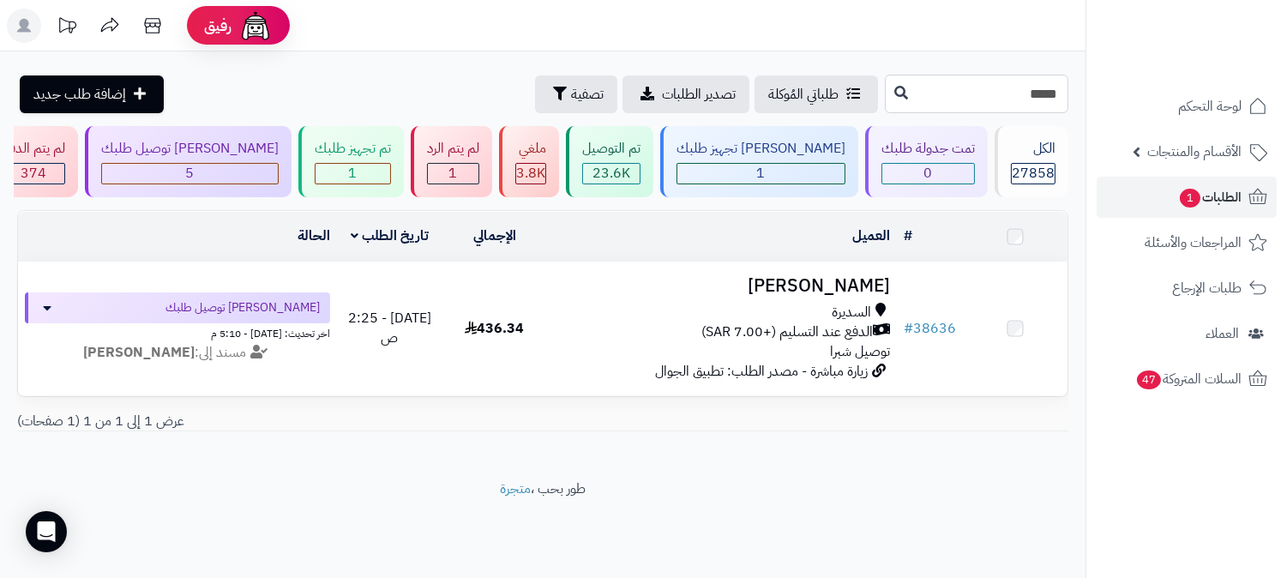
click at [939, 99] on input "*****" at bounding box center [976, 94] width 183 height 39
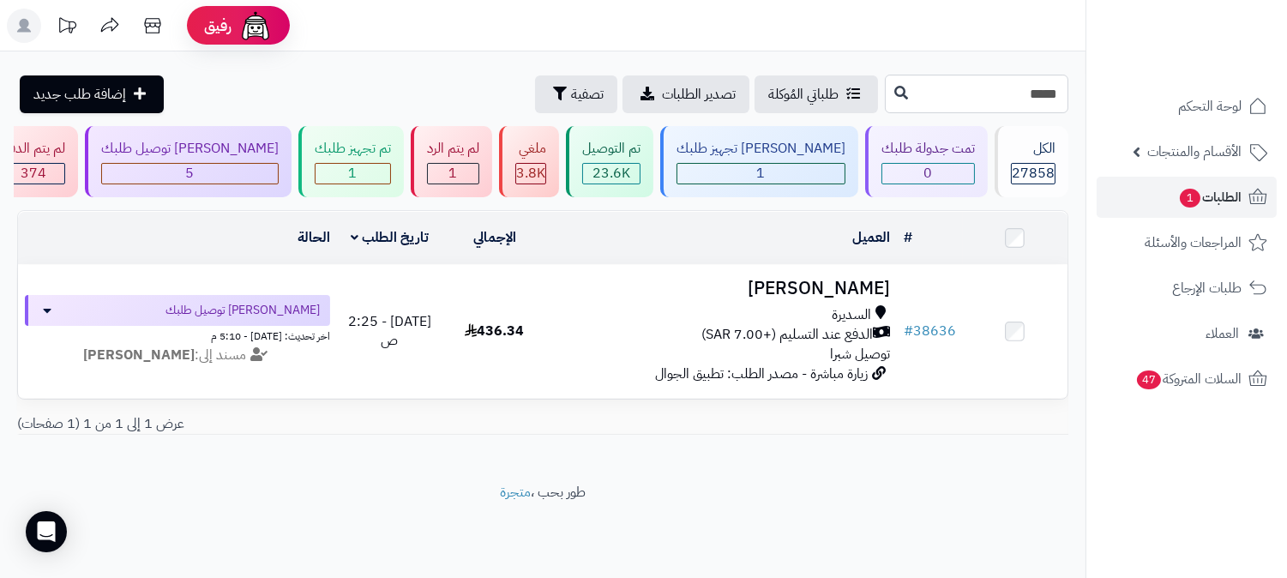
type input "*****"
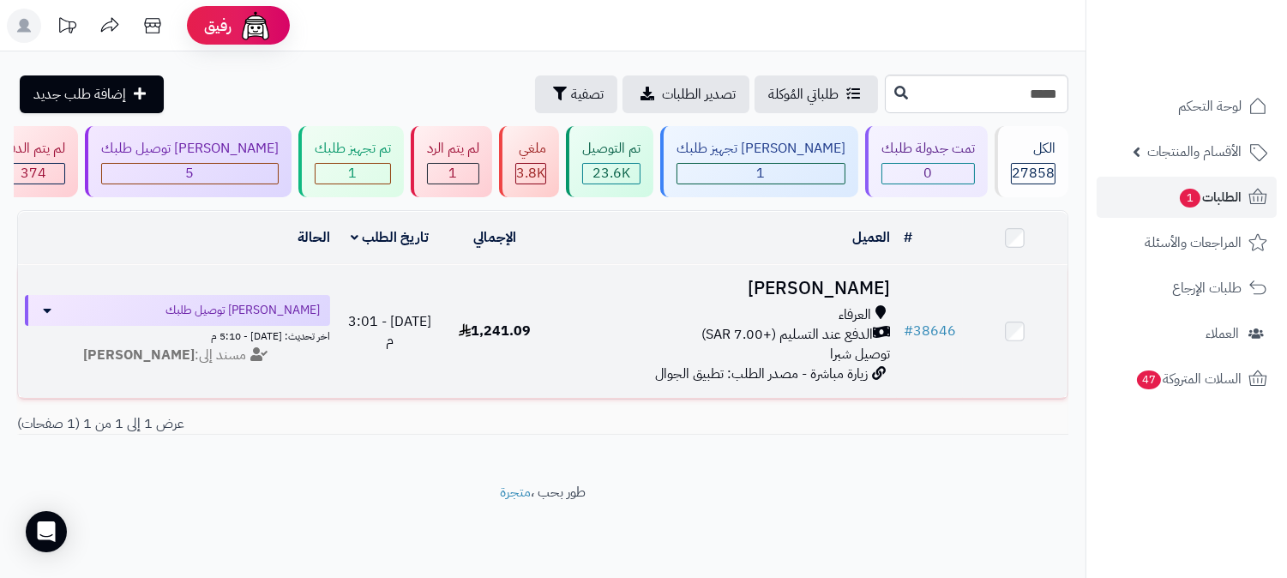
click at [884, 344] on span "توصيل شبرا" at bounding box center [860, 354] width 60 height 21
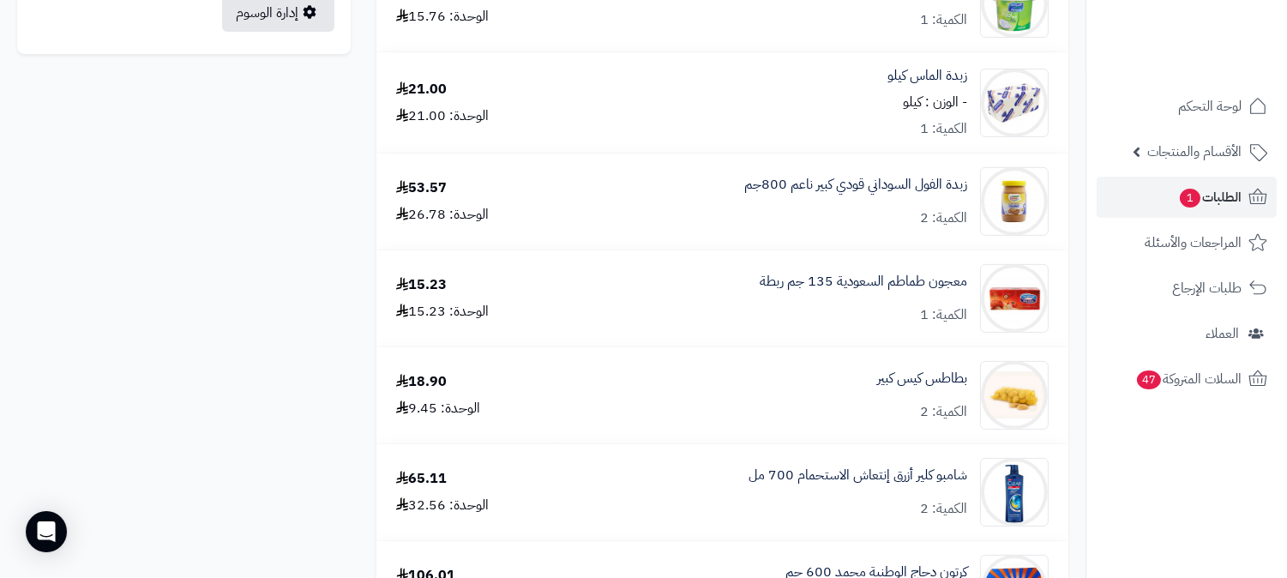
scroll to position [110, 0]
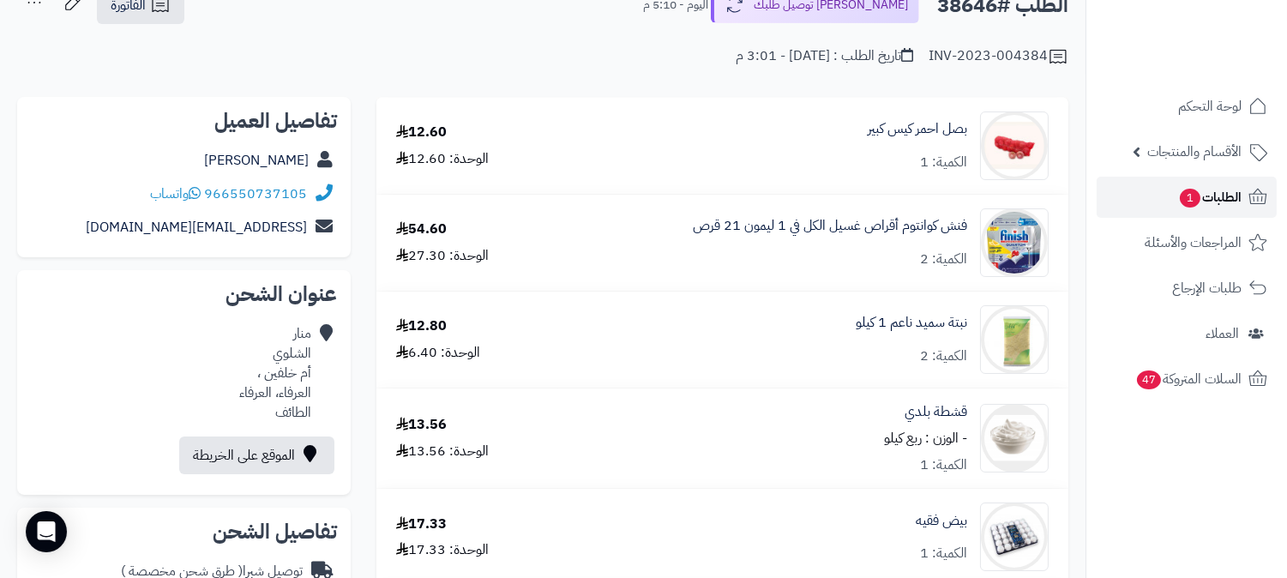
click at [1191, 201] on span "1" at bounding box center [1189, 198] width 21 height 19
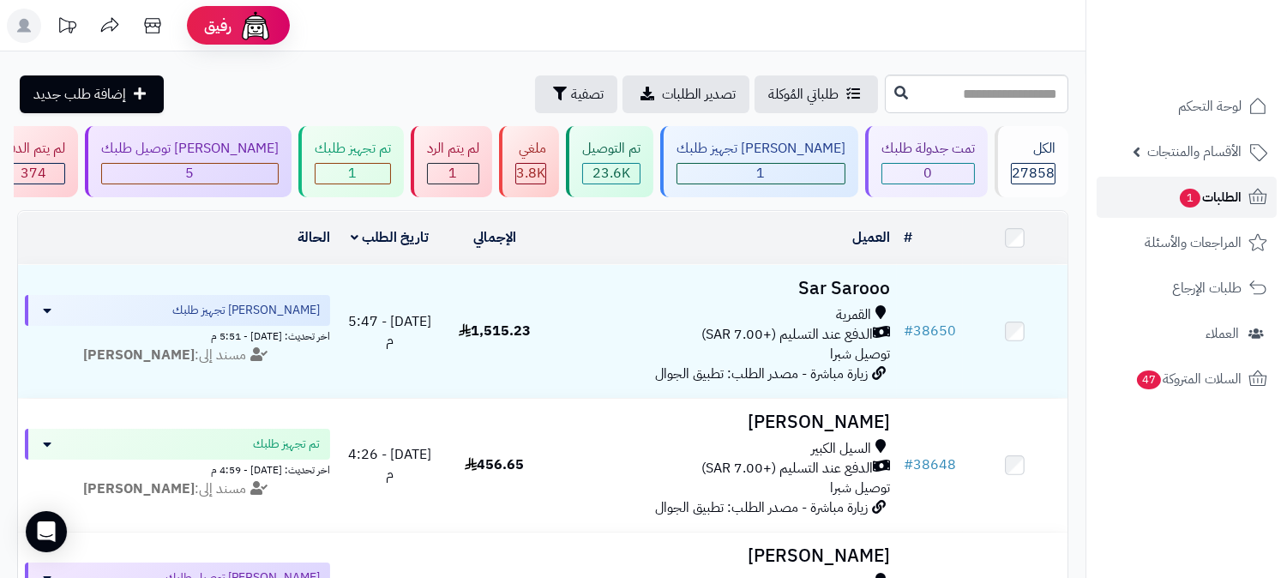
click at [1198, 201] on span "الطلبات 1" at bounding box center [1209, 197] width 63 height 24
click at [1213, 195] on span "الطلبات 1" at bounding box center [1209, 197] width 63 height 24
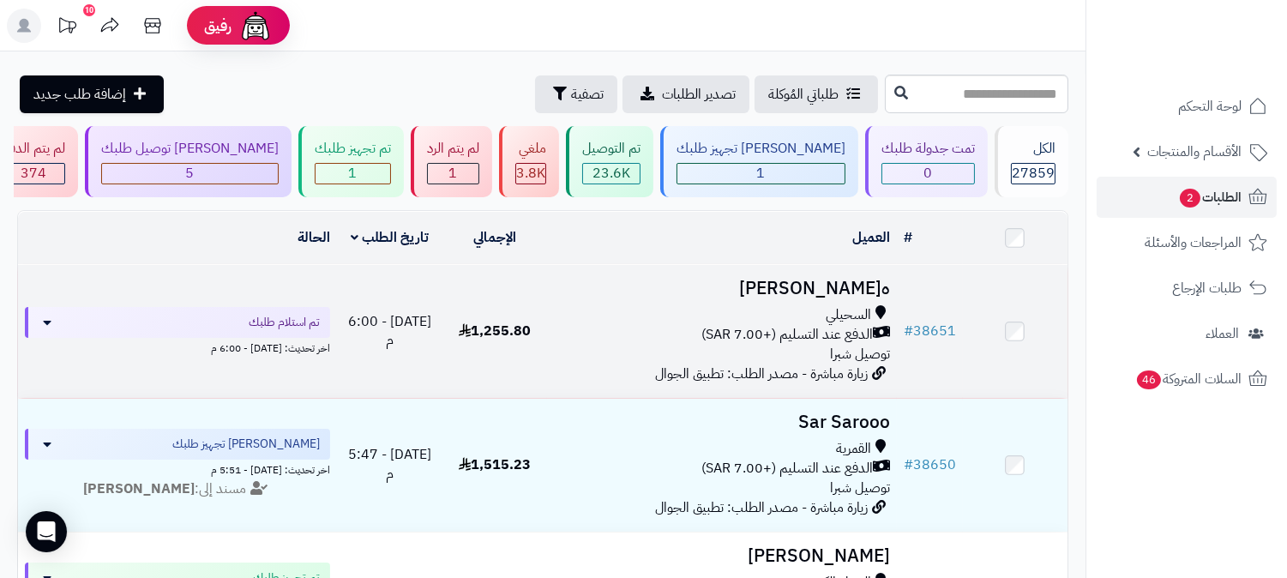
click at [823, 309] on div "السحيلي" at bounding box center [722, 315] width 336 height 20
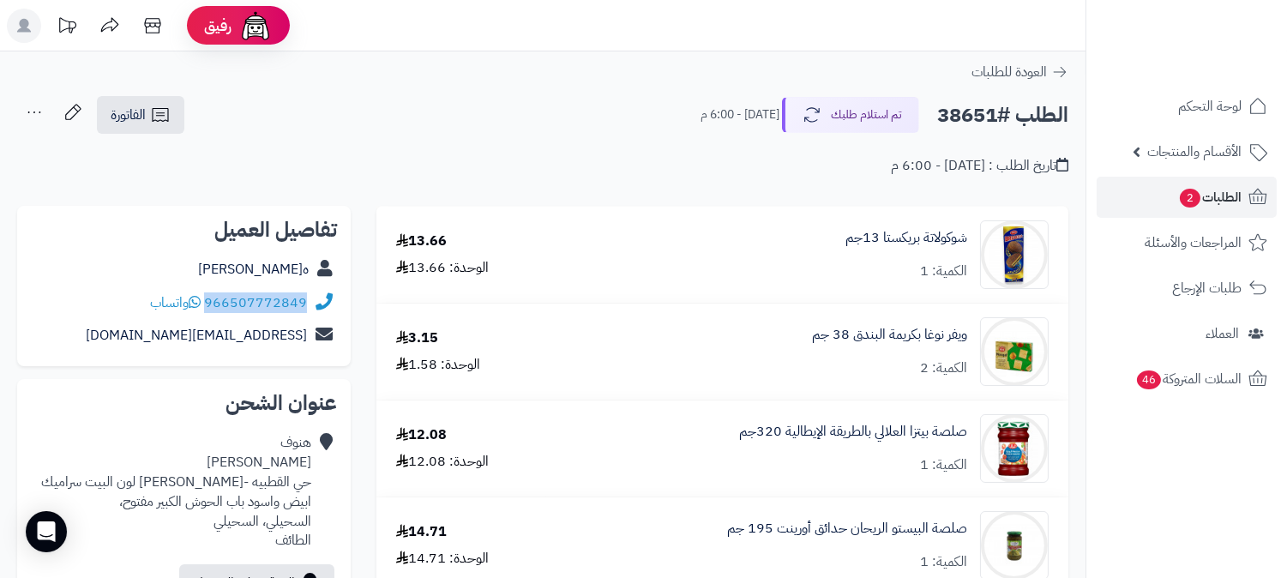
drag, startPoint x: 207, startPoint y: 303, endPoint x: 319, endPoint y: 303, distance: 112.3
click at [319, 303] on div "966507772849 واتساب" at bounding box center [184, 302] width 306 height 33
copy div "966507772849"
click at [1211, 199] on span "الطلبات 2" at bounding box center [1209, 197] width 63 height 24
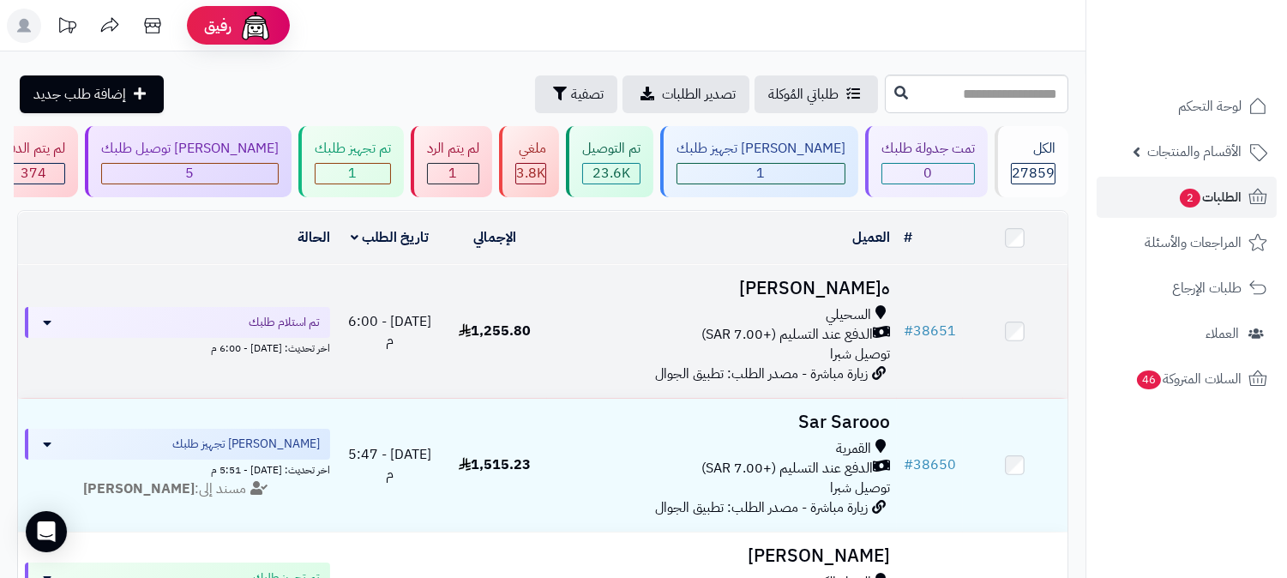
click at [787, 317] on div "السحيلي" at bounding box center [722, 315] width 336 height 20
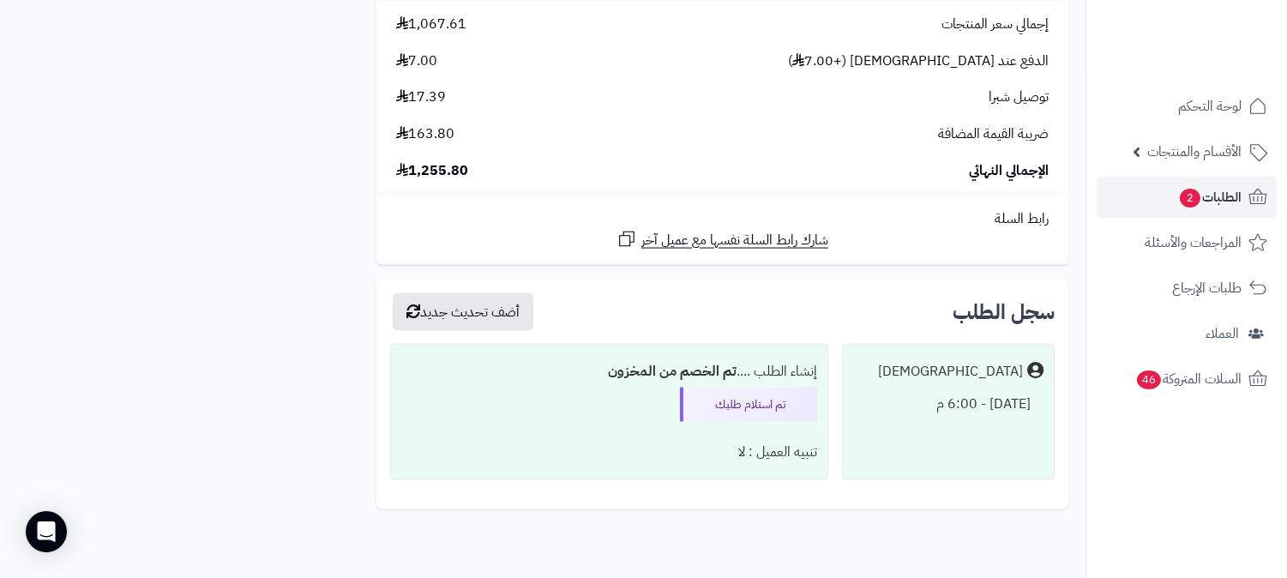
scroll to position [4941, 0]
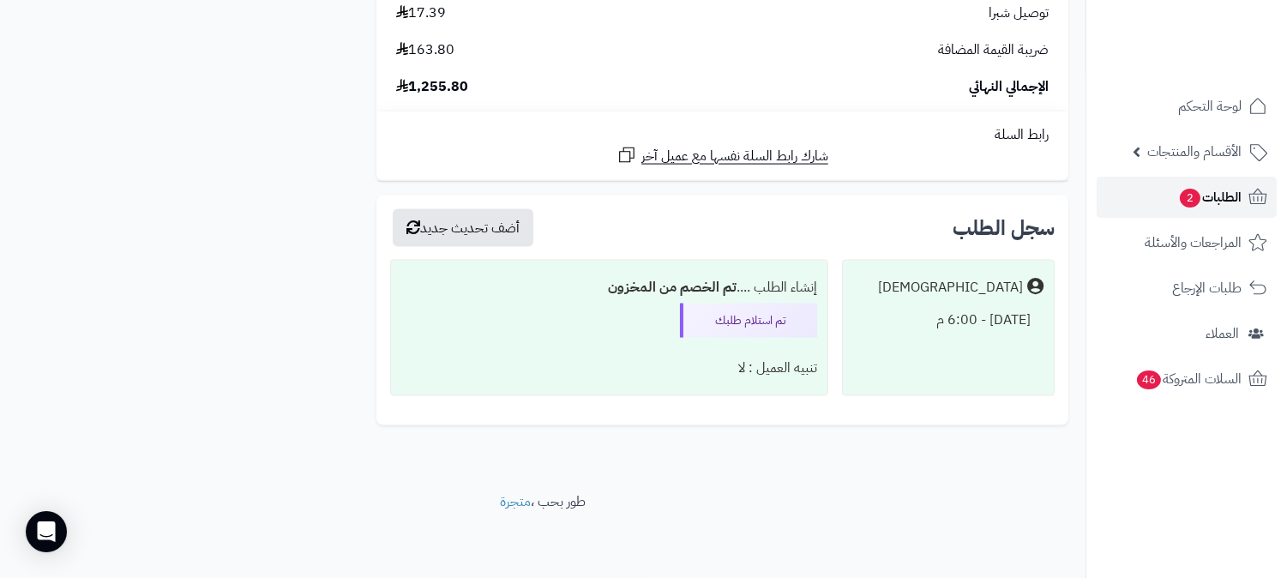
click at [1218, 198] on span "الطلبات 2" at bounding box center [1209, 197] width 63 height 24
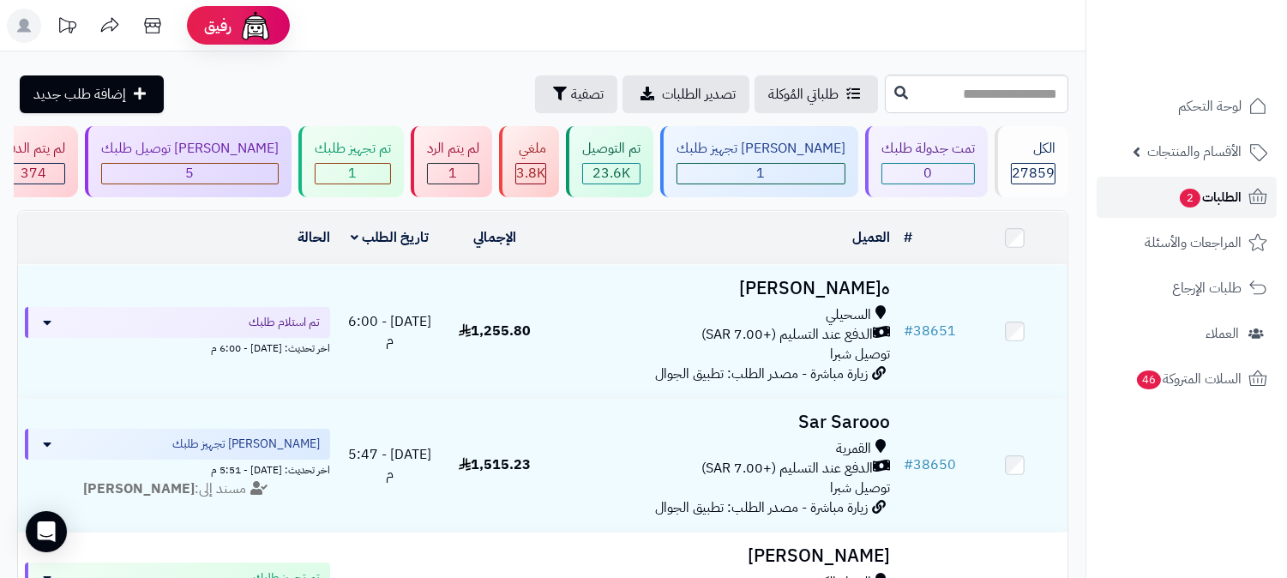
click at [1209, 191] on span "الطلبات 2" at bounding box center [1209, 197] width 63 height 24
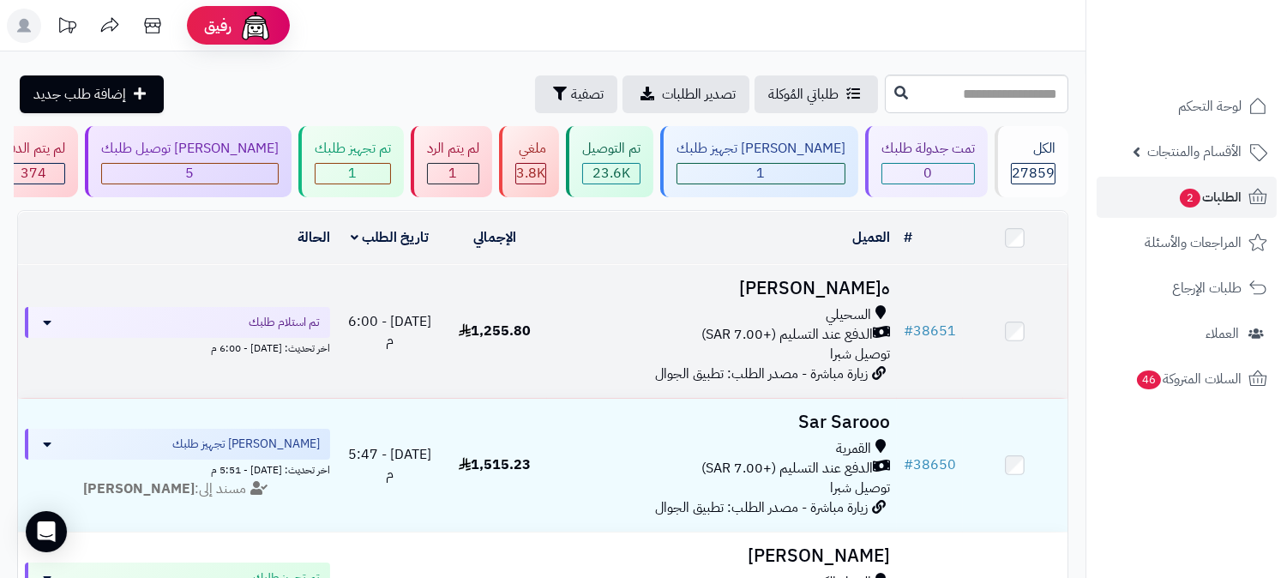
click at [837, 325] on span "الدفع عند التسليم (+7.00 SAR)" at bounding box center [786, 335] width 171 height 20
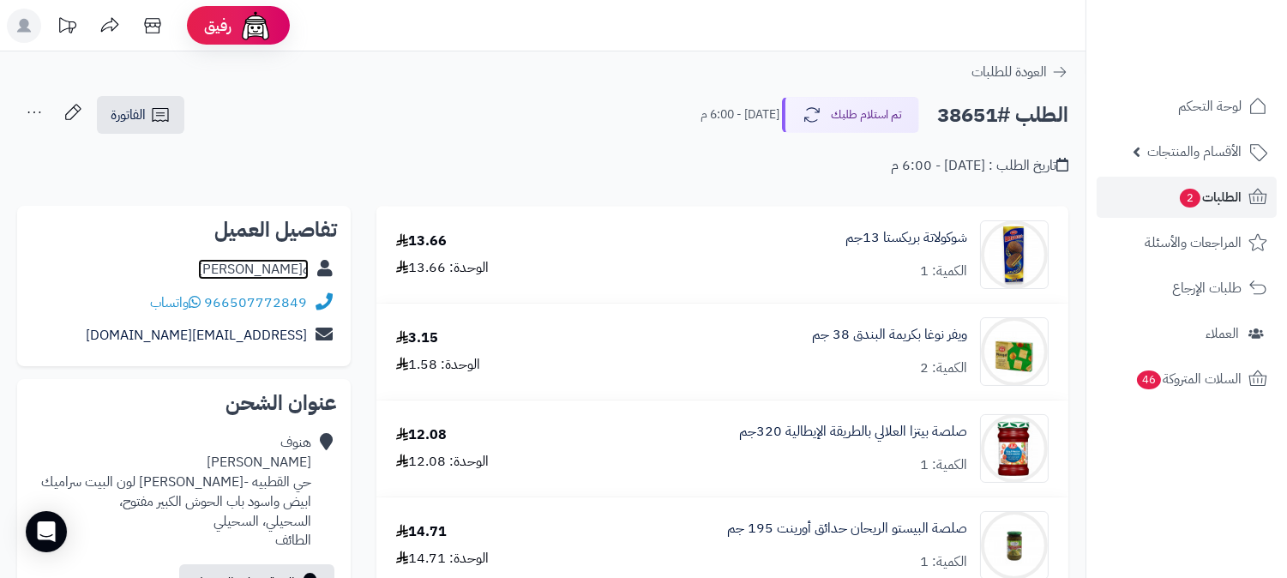
click at [293, 267] on link "ه[PERSON_NAME]" at bounding box center [253, 269] width 111 height 21
click at [1207, 200] on span "الطلبات 2" at bounding box center [1209, 197] width 63 height 24
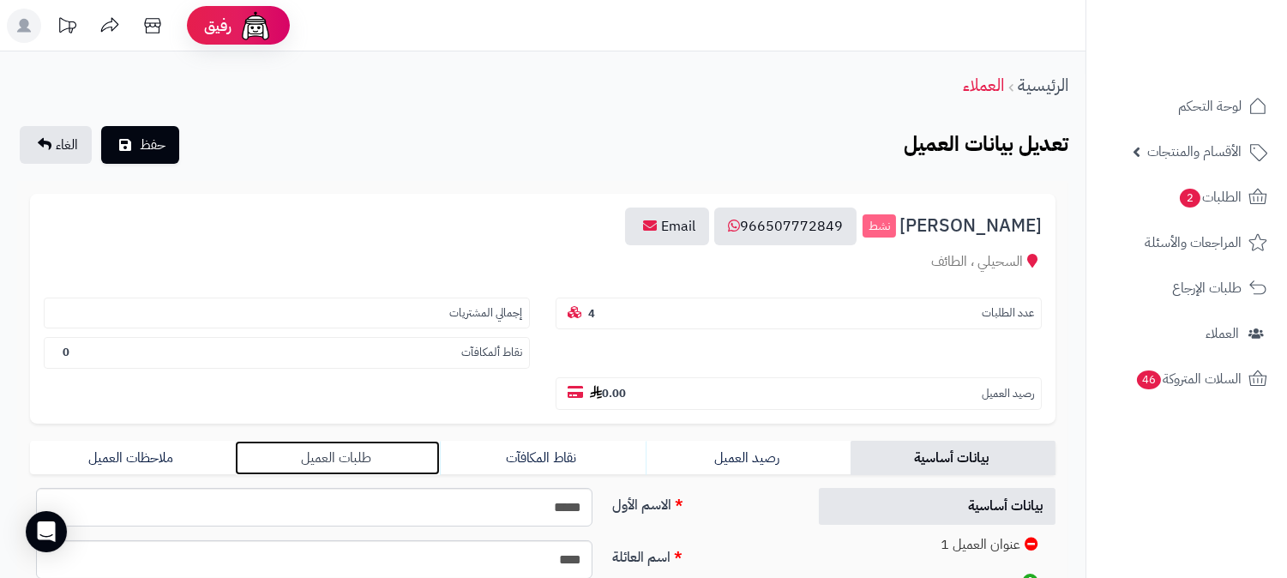
click at [336, 441] on link "طلبات العميل" at bounding box center [337, 458] width 205 height 34
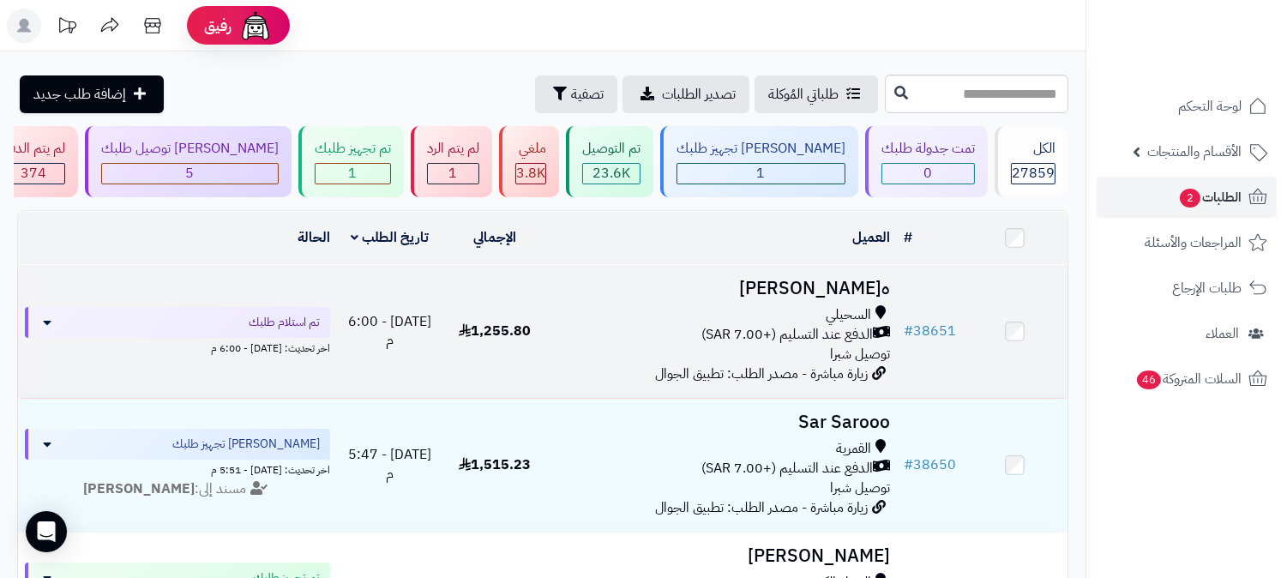
click at [840, 325] on span "الدفع عند التسليم (+7.00 SAR)" at bounding box center [786, 335] width 171 height 20
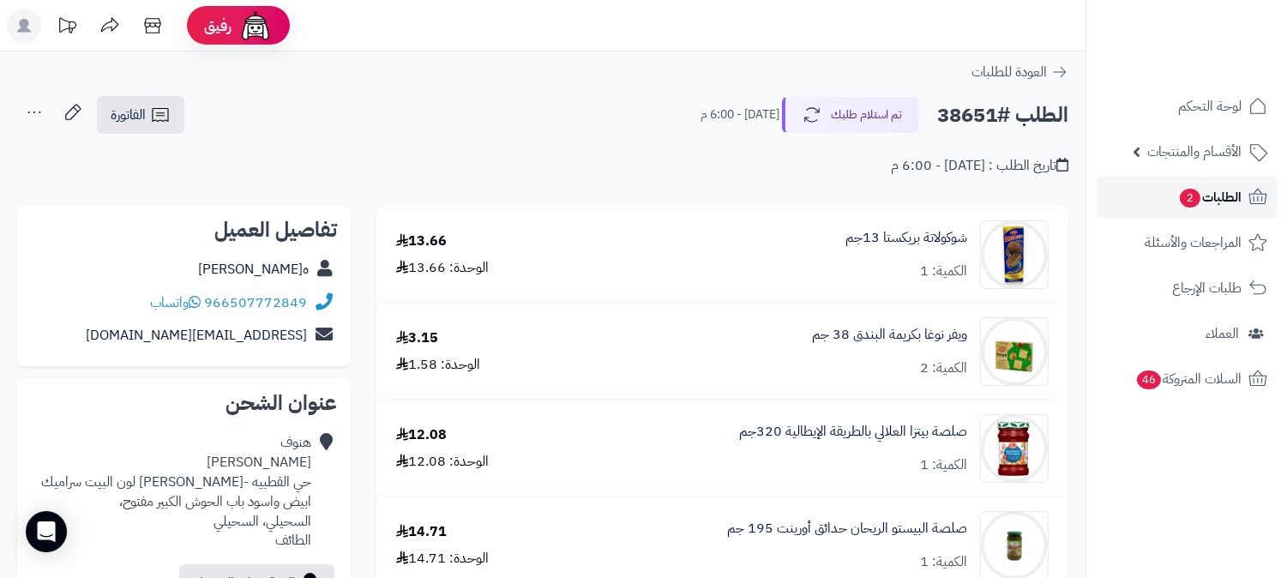
click at [1179, 192] on span "2" at bounding box center [1189, 198] width 21 height 19
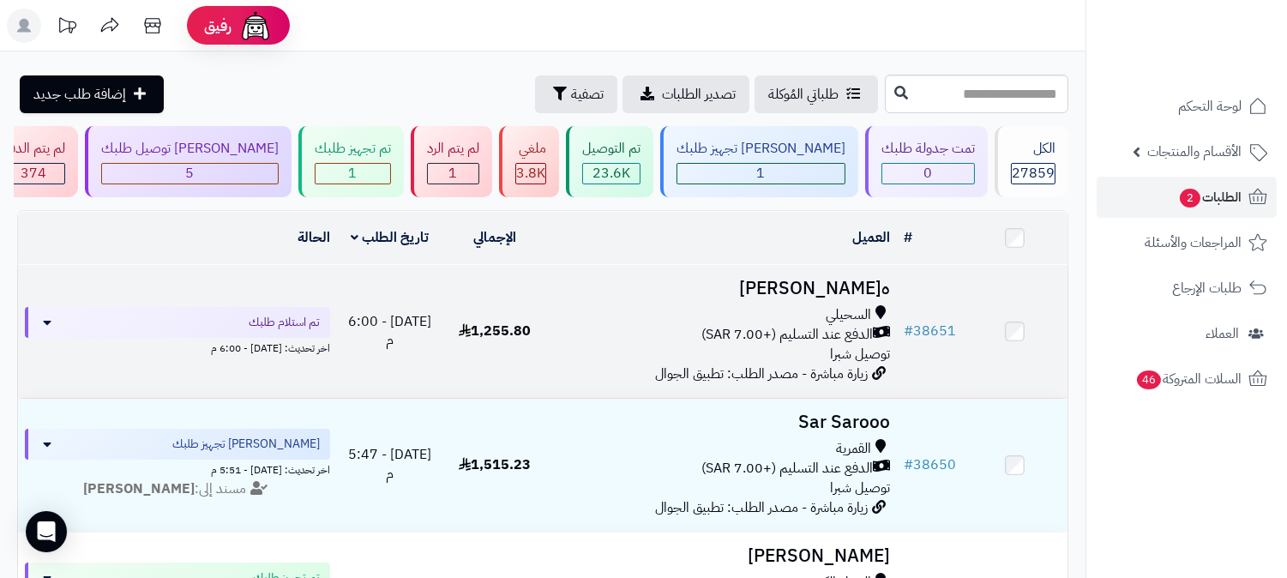
click at [806, 325] on span "الدفع عند التسليم (+7.00 SAR)" at bounding box center [786, 335] width 171 height 20
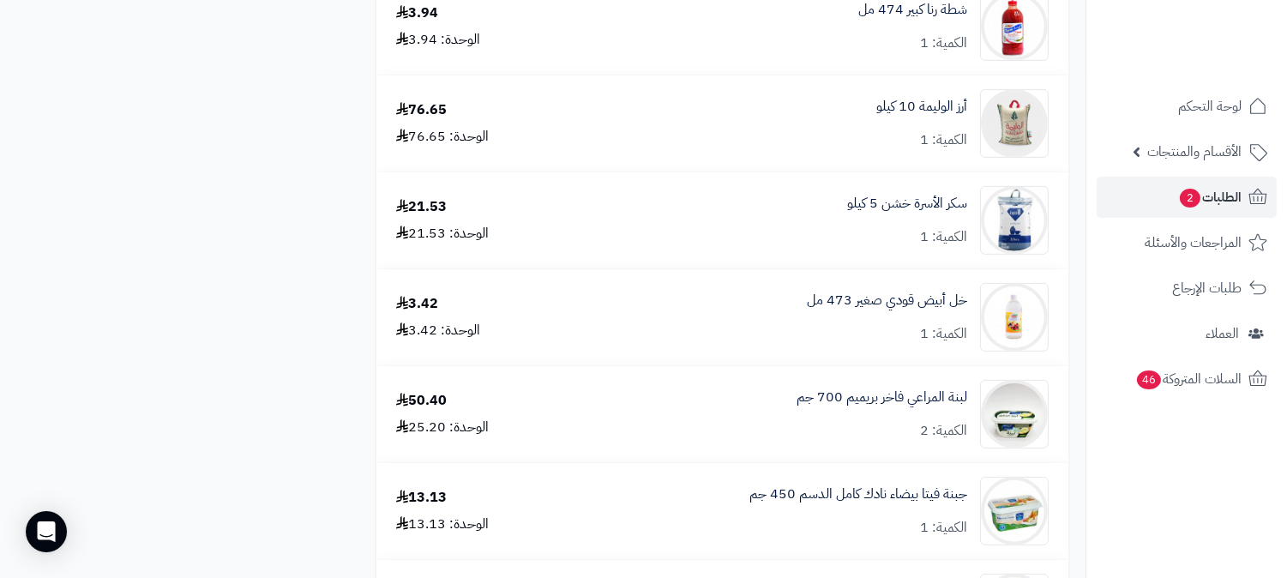
scroll to position [1238, 0]
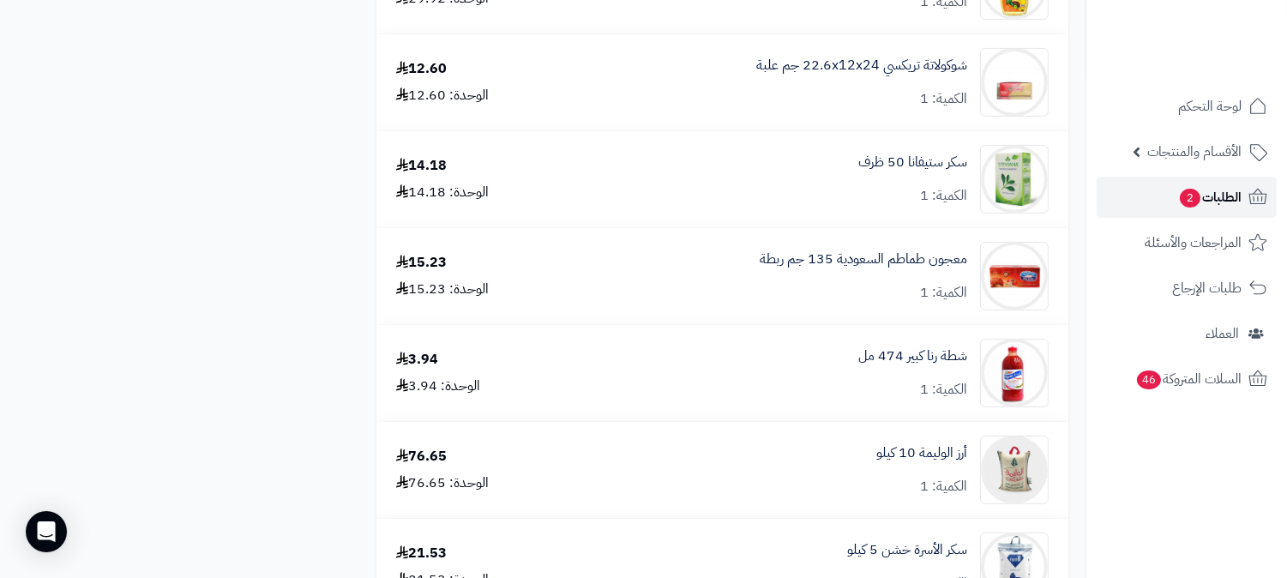
click at [1157, 189] on link "الطلبات 2" at bounding box center [1186, 197] width 180 height 41
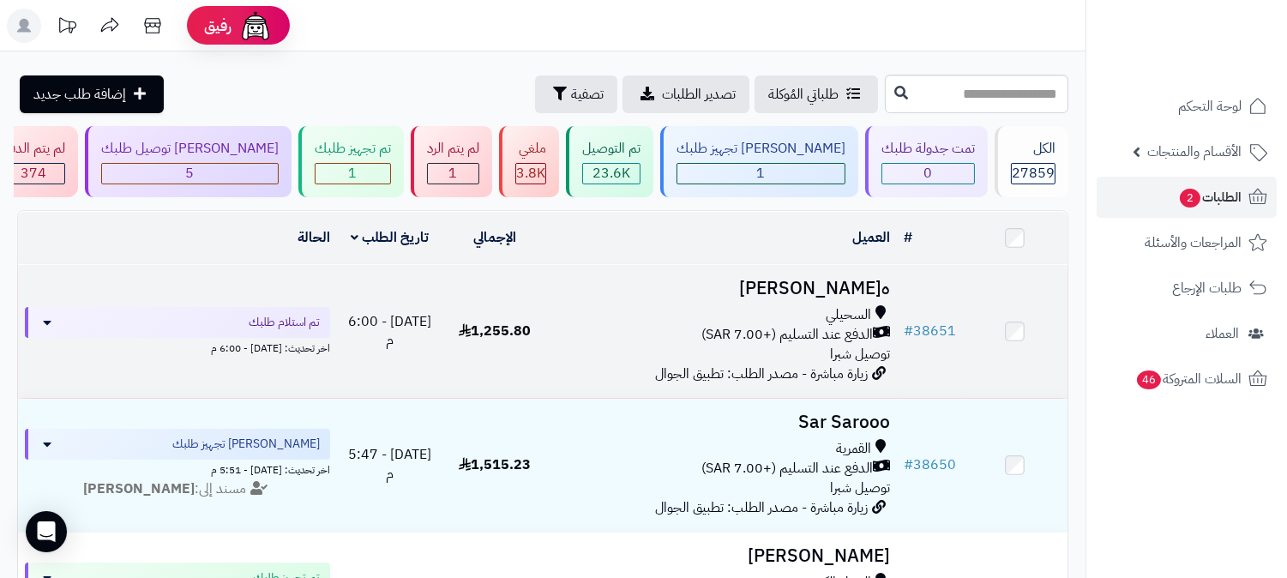
click at [765, 325] on span "الدفع عند التسليم (+7.00 SAR)" at bounding box center [786, 335] width 171 height 20
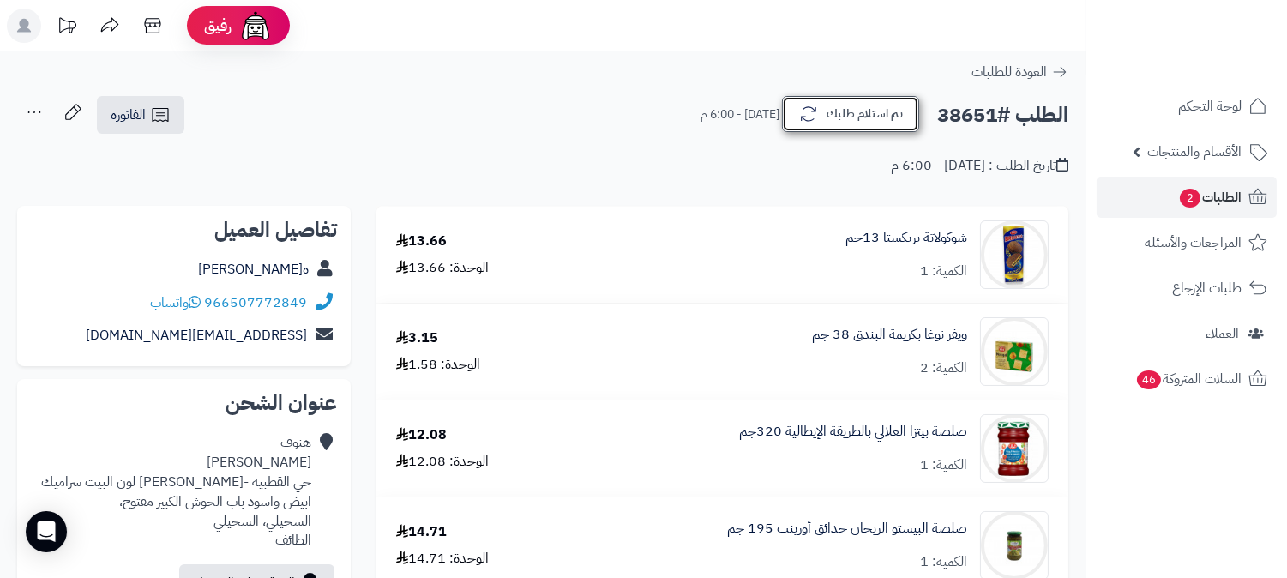
click at [825, 113] on button "تم استلام طلبك" at bounding box center [850, 114] width 137 height 36
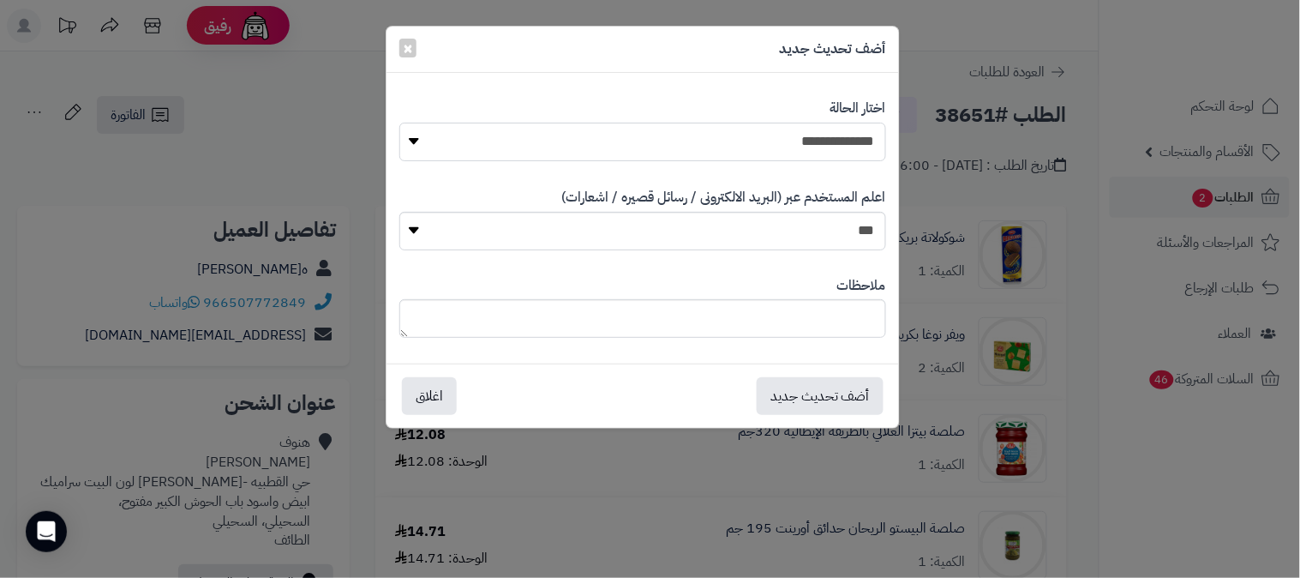
click at [777, 146] on select "**********" at bounding box center [642, 142] width 487 height 39
select select "*"
click at [399, 123] on select "**********" at bounding box center [642, 142] width 487 height 39
click at [769, 320] on textarea at bounding box center [642, 318] width 487 height 39
type textarea "****"
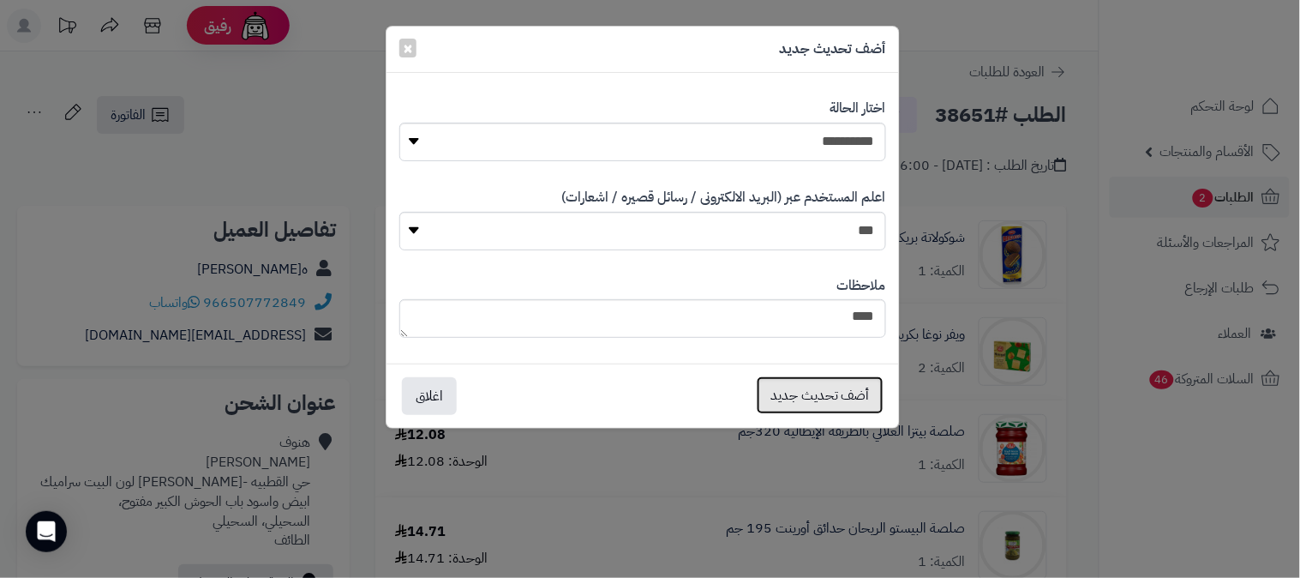
click at [807, 400] on button "أضف تحديث جديد" at bounding box center [820, 395] width 127 height 38
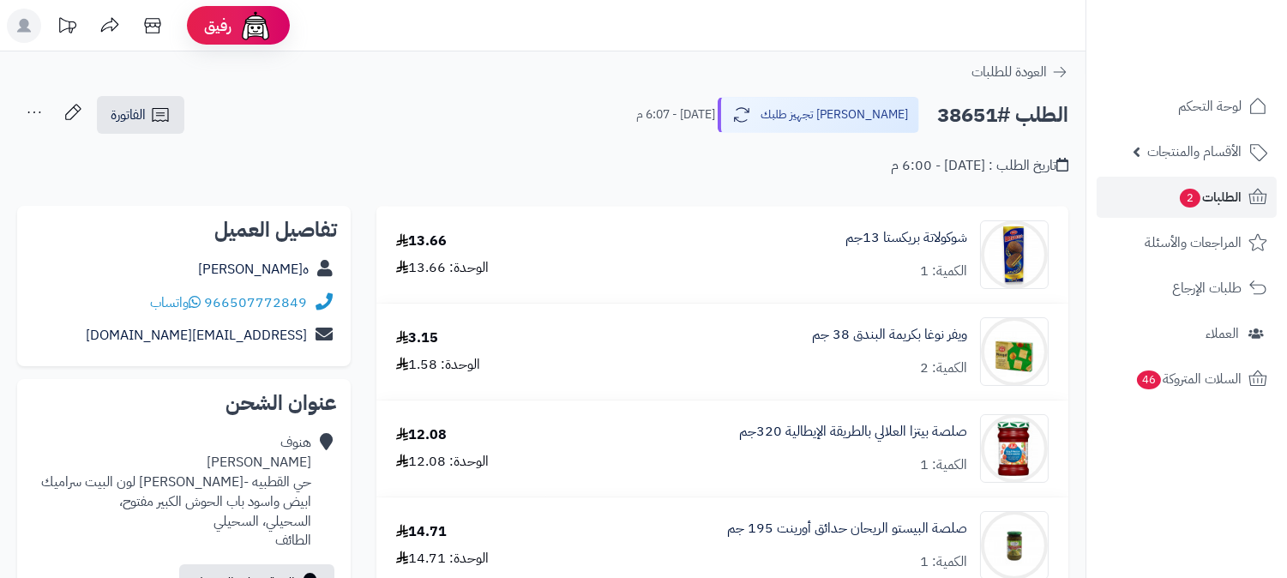
click at [35, 112] on icon at bounding box center [34, 112] width 34 height 34
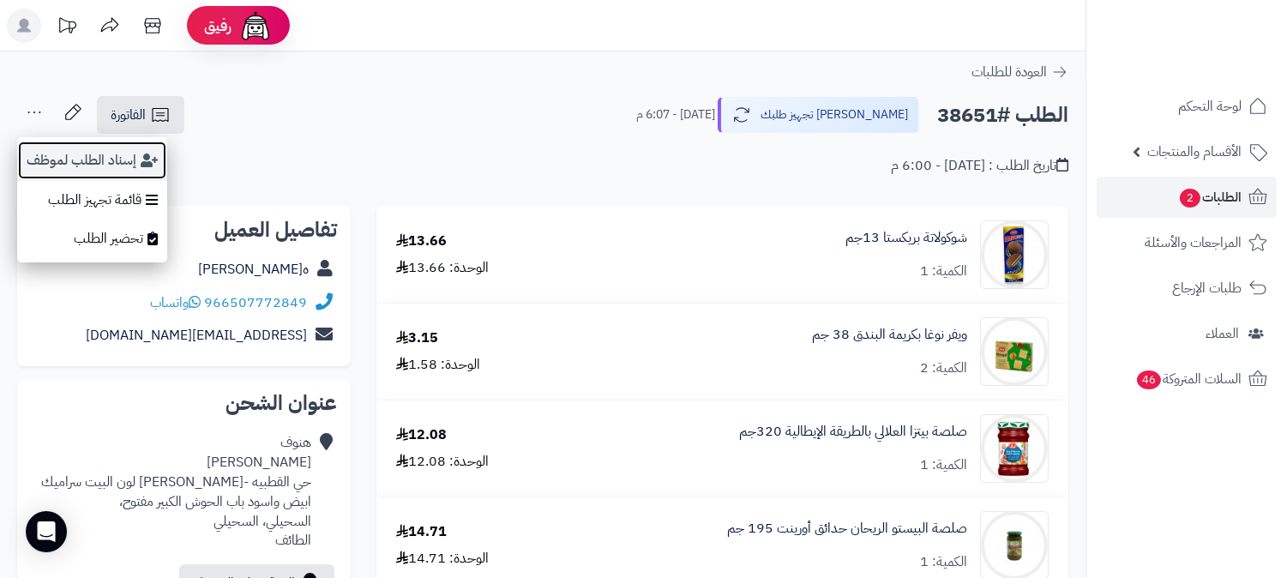
click at [82, 161] on button "إسناد الطلب لموظف" at bounding box center [92, 160] width 150 height 39
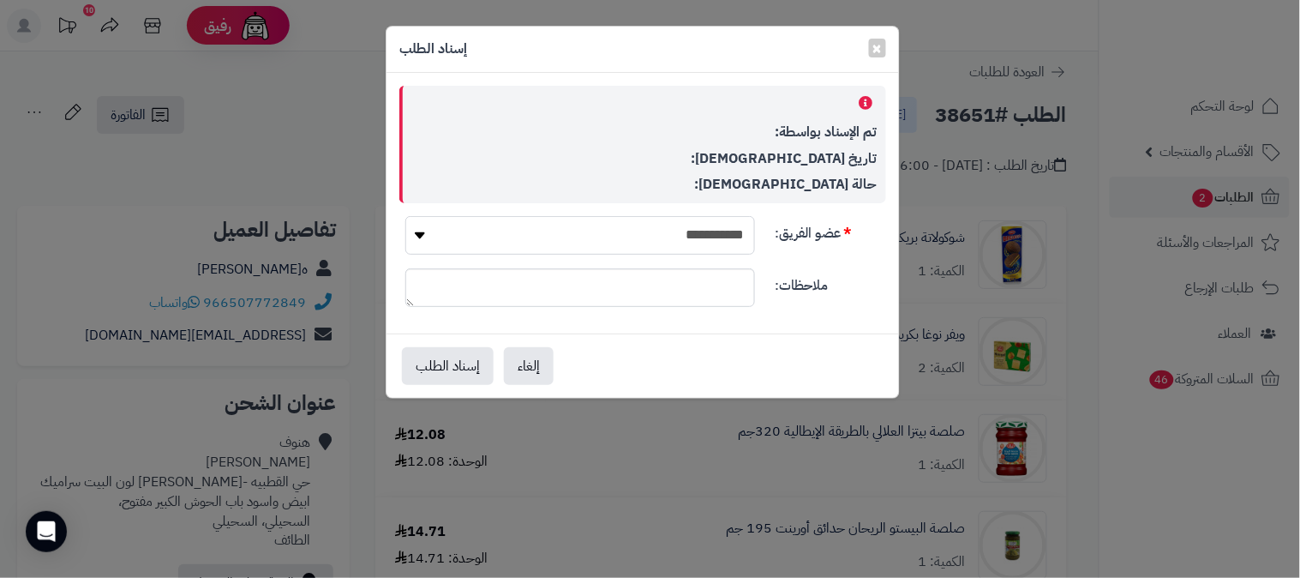
click at [528, 238] on select "**********" at bounding box center [580, 235] width 350 height 39
select select "**"
click at [405, 216] on select "**********" at bounding box center [580, 235] width 350 height 39
click at [444, 364] on button "إسناد الطلب" at bounding box center [448, 365] width 92 height 38
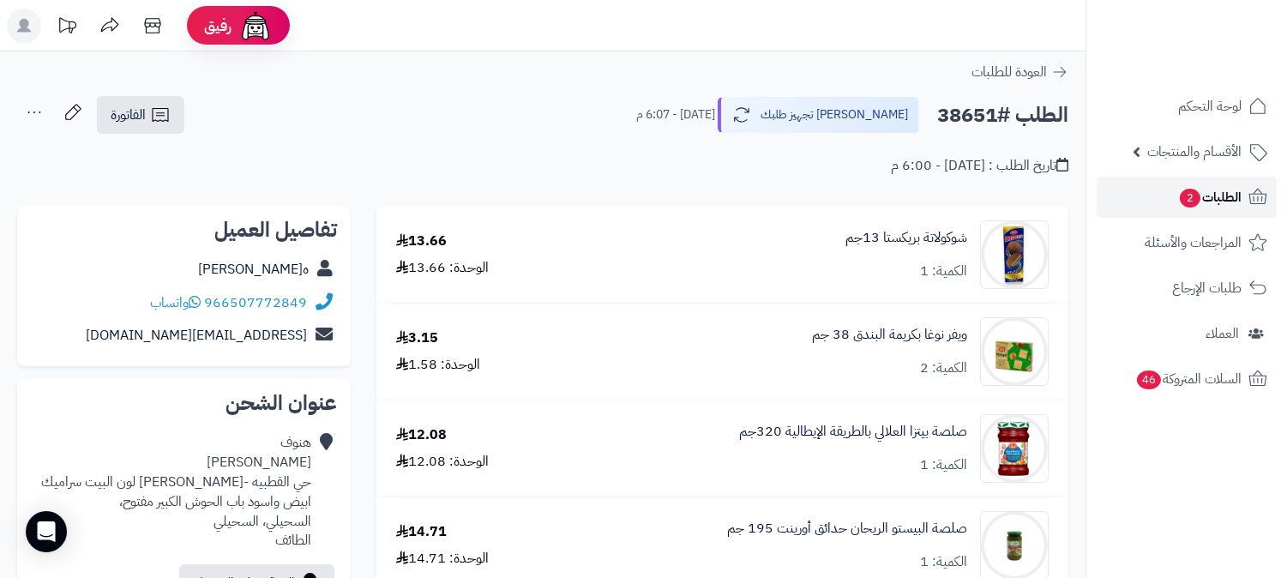
click at [1235, 201] on span "الطلبات 2" at bounding box center [1209, 197] width 63 height 24
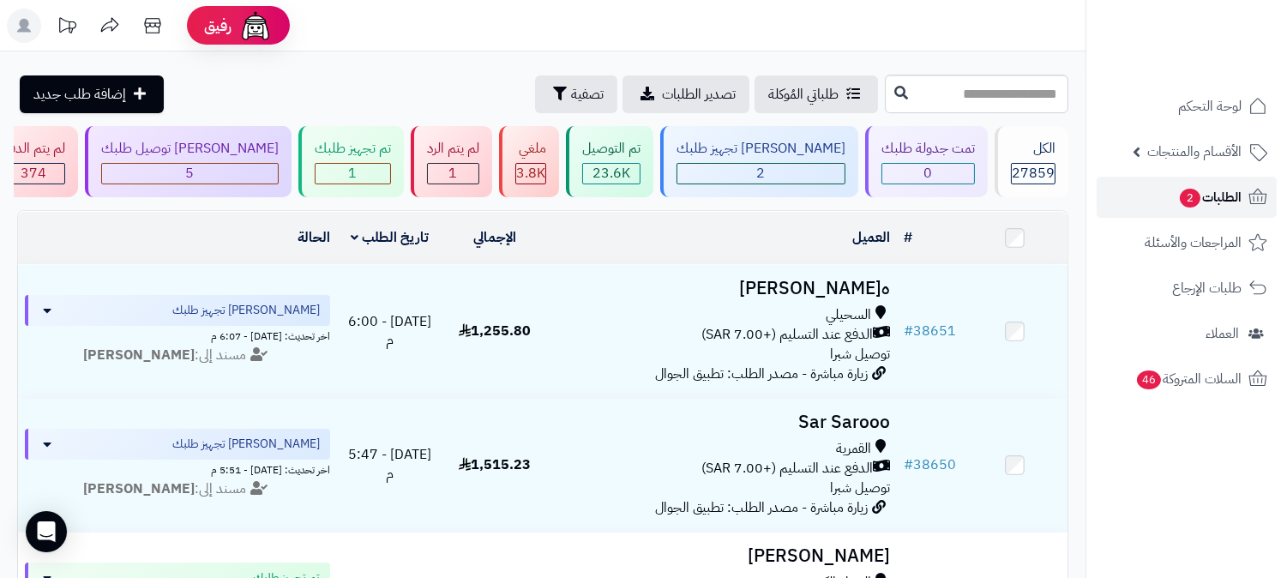
click at [1140, 198] on link "الطلبات 2" at bounding box center [1186, 197] width 180 height 41
click at [1179, 204] on span "2" at bounding box center [1189, 198] width 21 height 19
click at [1160, 206] on link "الطلبات 2" at bounding box center [1186, 197] width 180 height 41
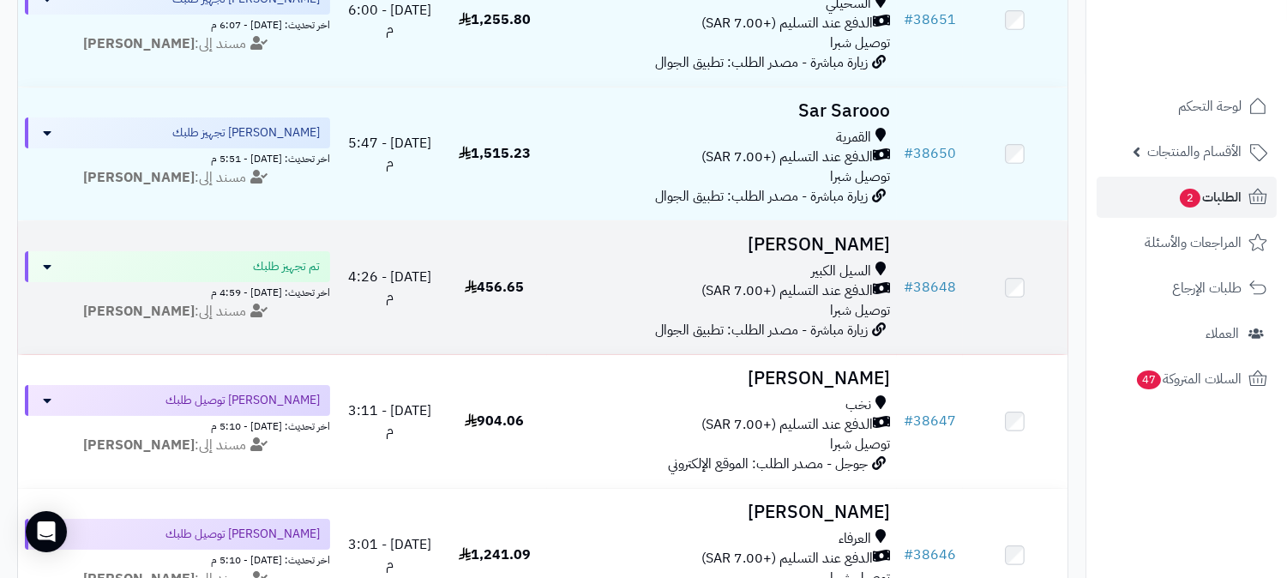
scroll to position [571, 0]
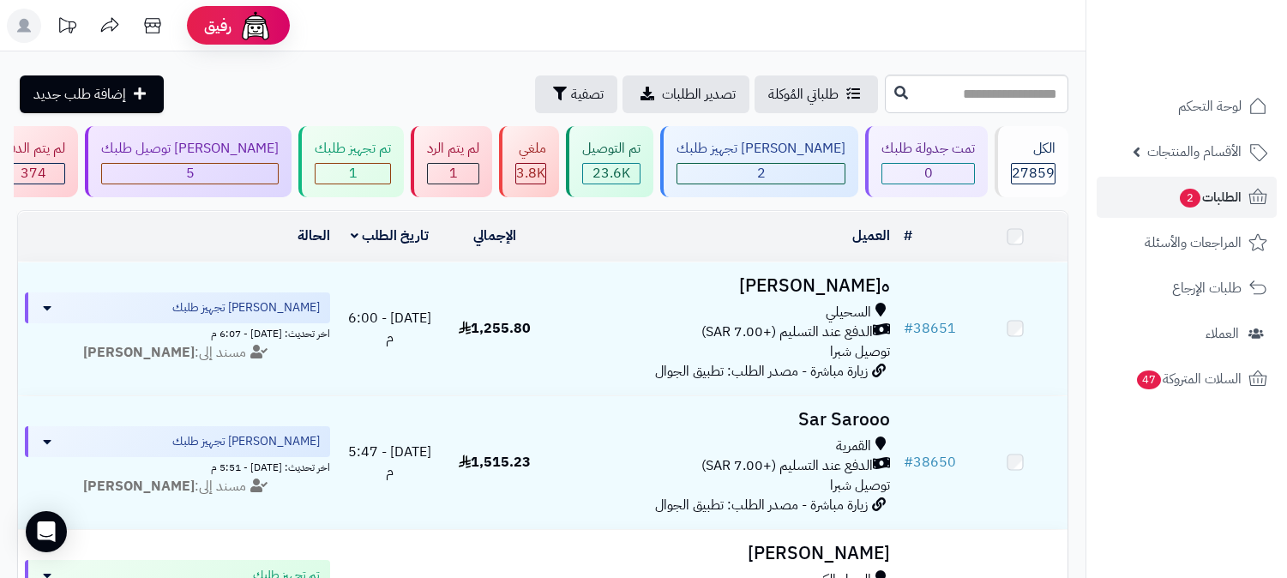
scroll to position [571, 0]
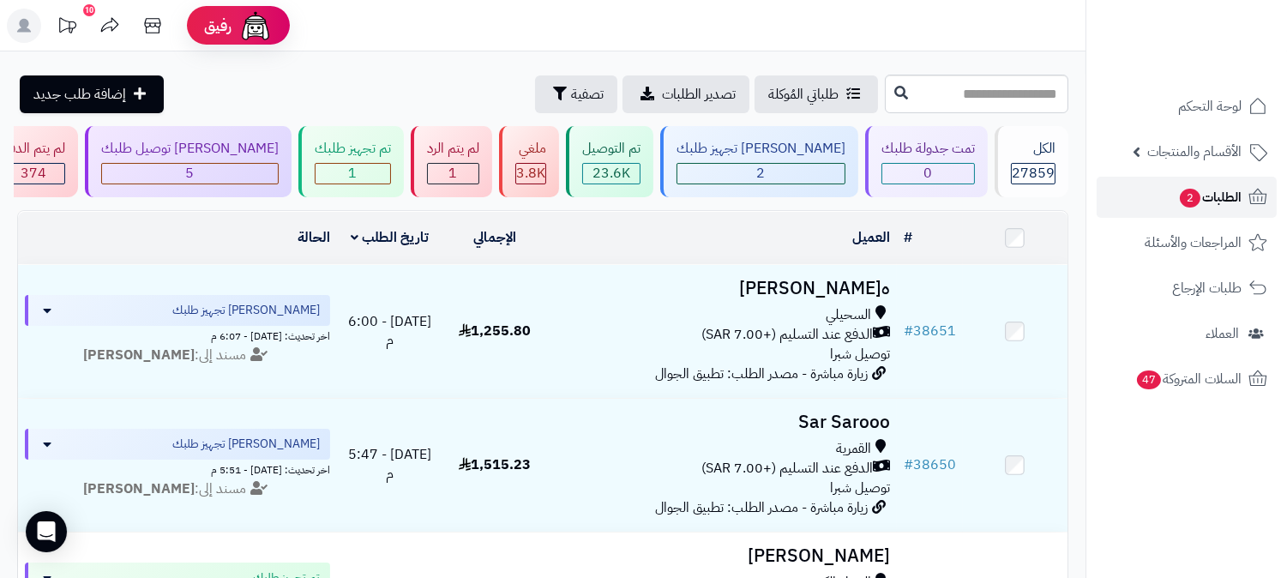
click at [1219, 209] on link "الطلبات 2" at bounding box center [1186, 197] width 180 height 41
click at [278, 169] on div "5" at bounding box center [190, 174] width 176 height 20
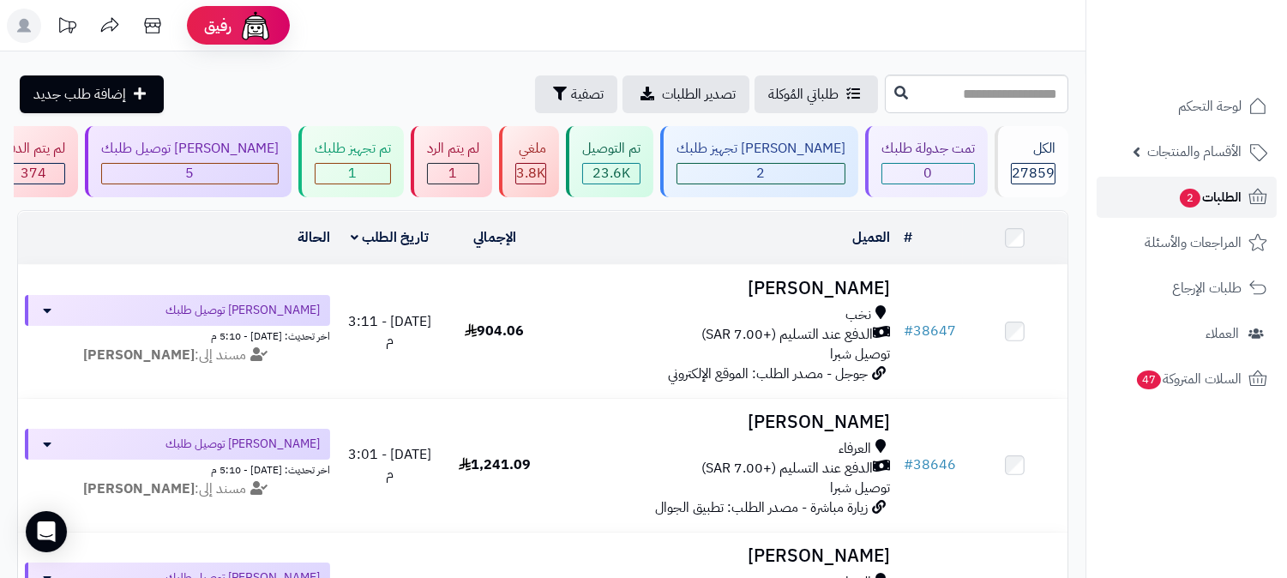
click at [1189, 206] on span "2" at bounding box center [1189, 198] width 21 height 19
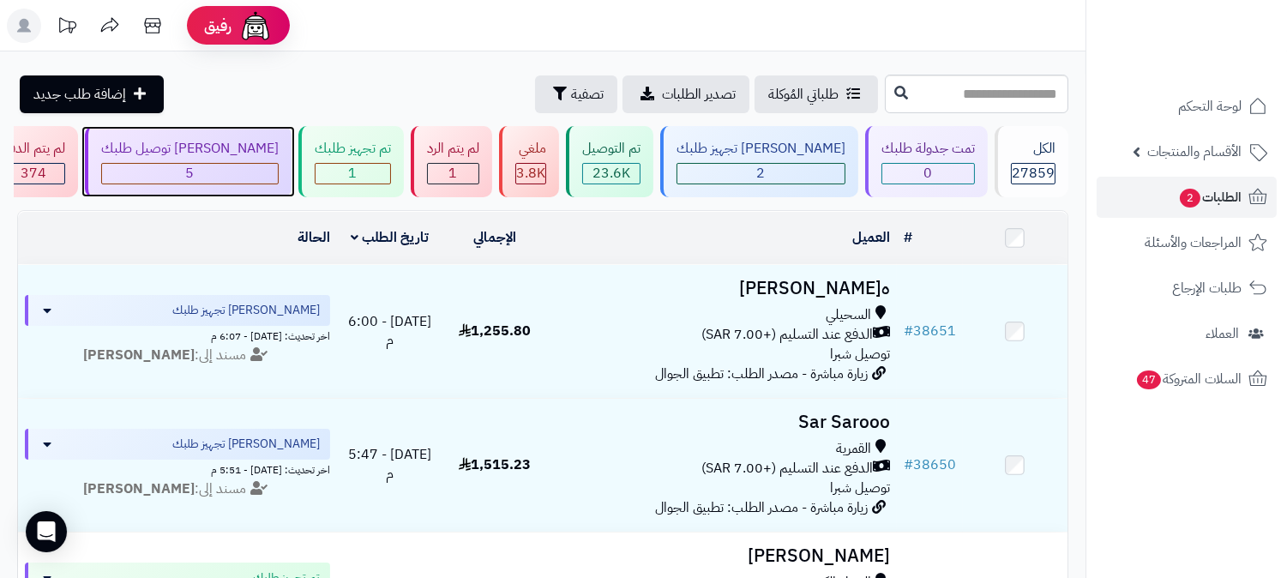
click at [291, 185] on div "جاري توصيل طلبك 5" at bounding box center [188, 161] width 207 height 71
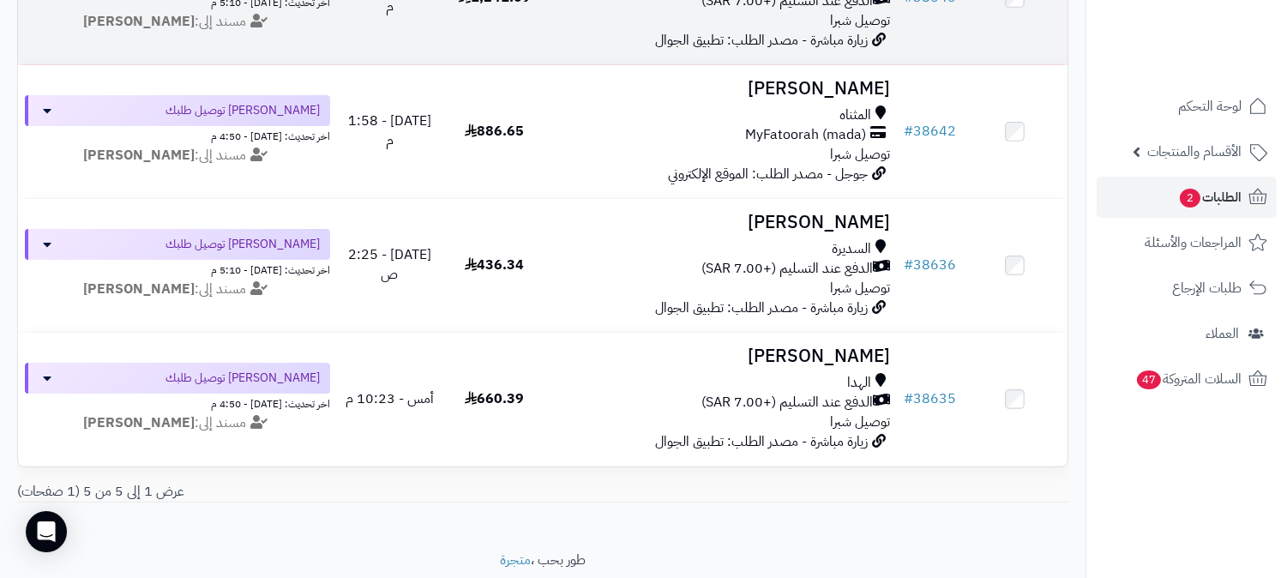
scroll to position [537, 0]
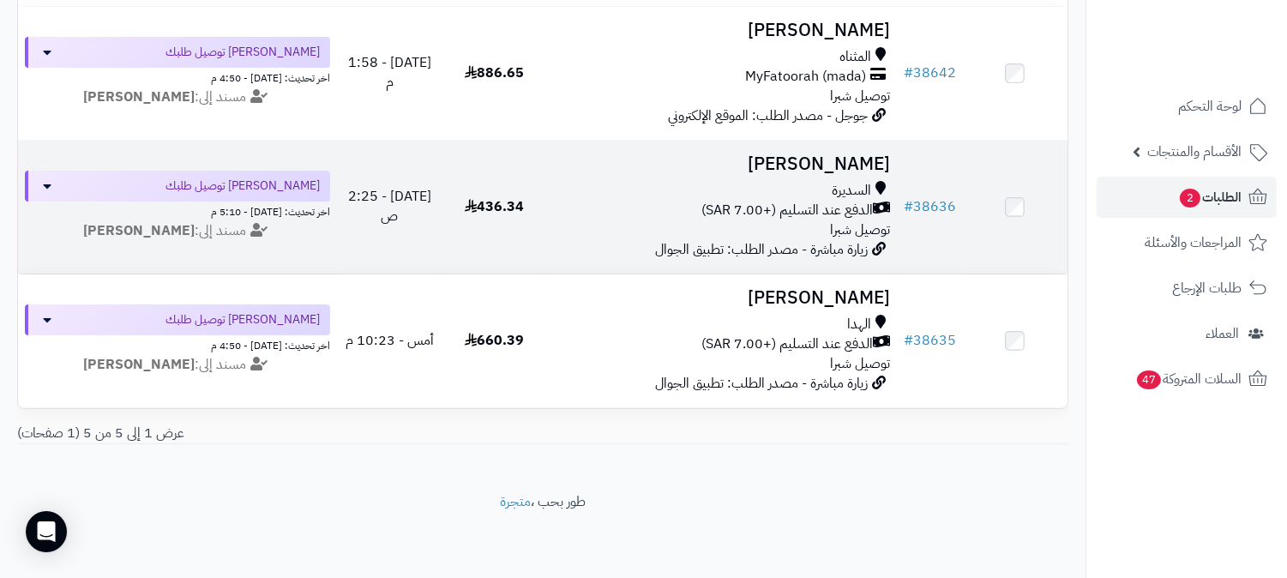
click at [785, 212] on div "السديرة الدفع عند التسليم (+7.00 SAR) توصيل شبرا" at bounding box center [722, 210] width 336 height 59
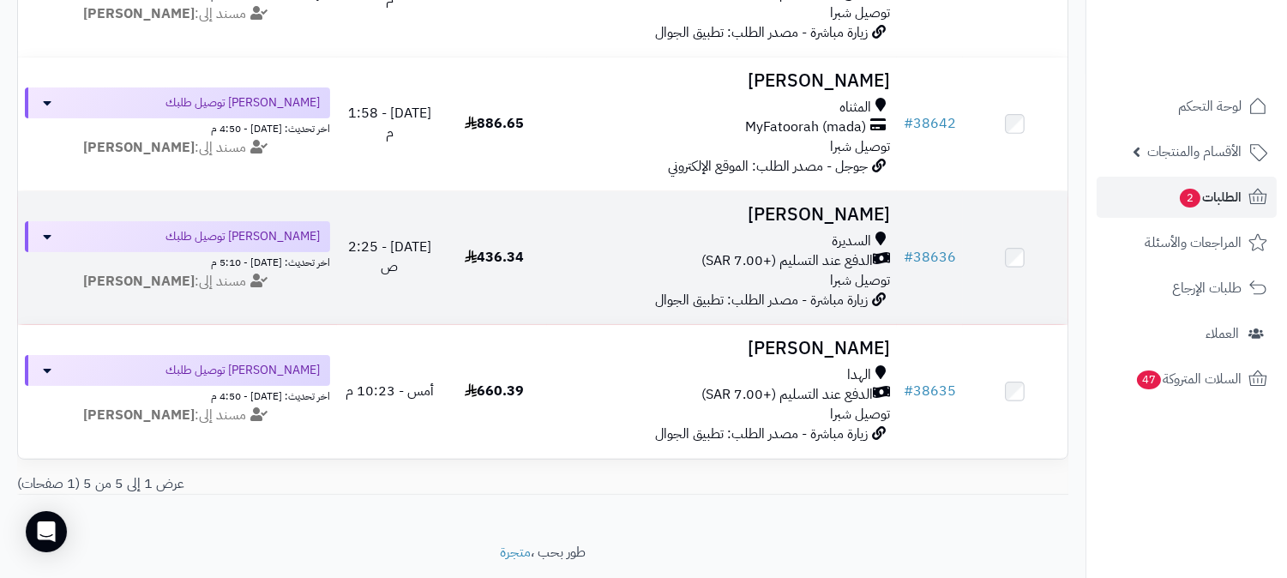
scroll to position [441, 0]
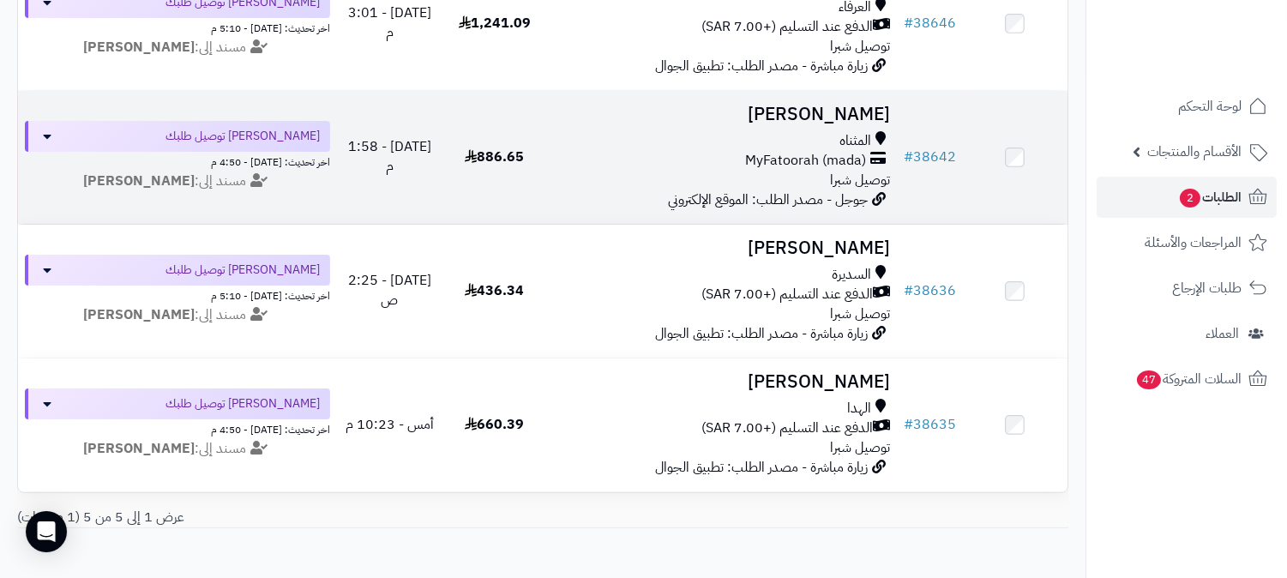
click at [859, 159] on span "MyFatoorah (mada)" at bounding box center [805, 161] width 121 height 20
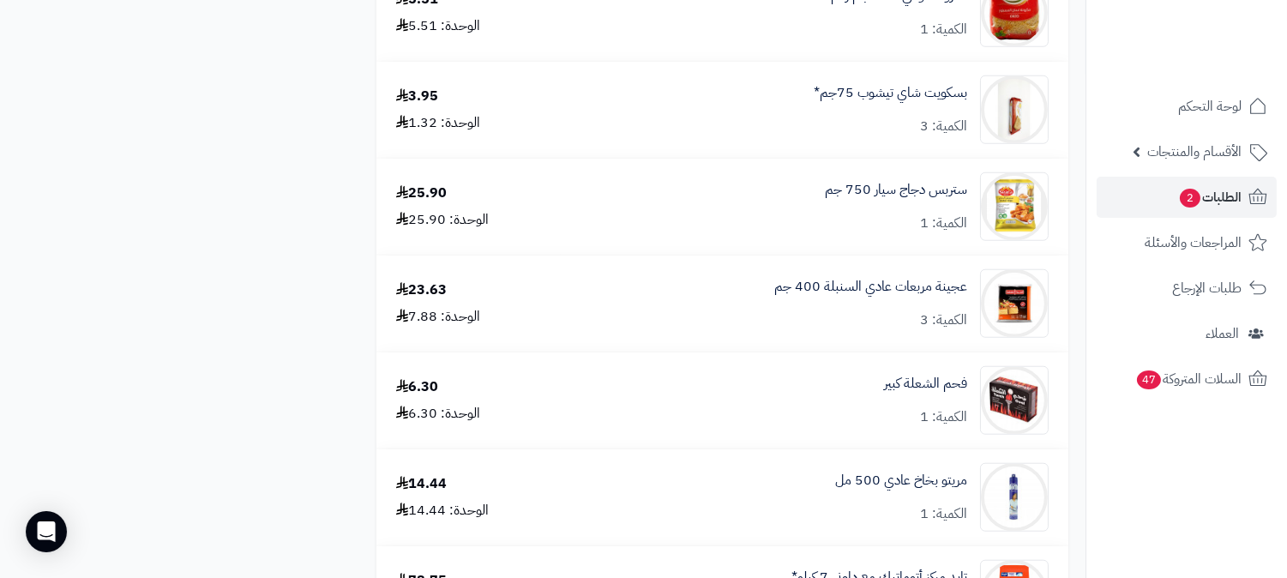
scroll to position [3429, 0]
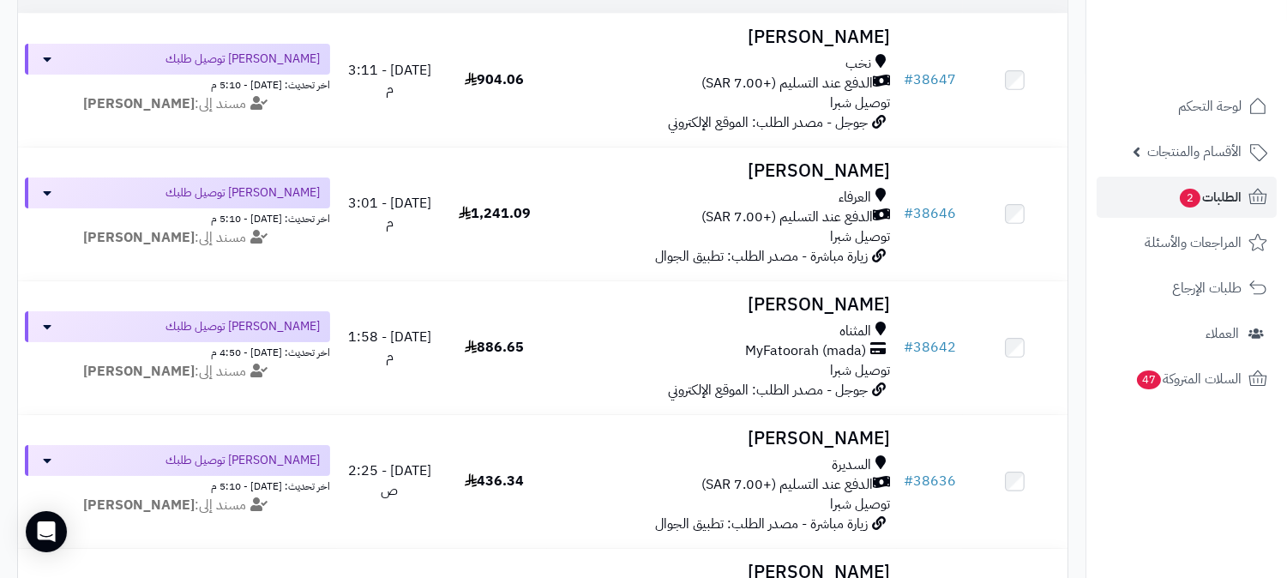
scroll to position [156, 0]
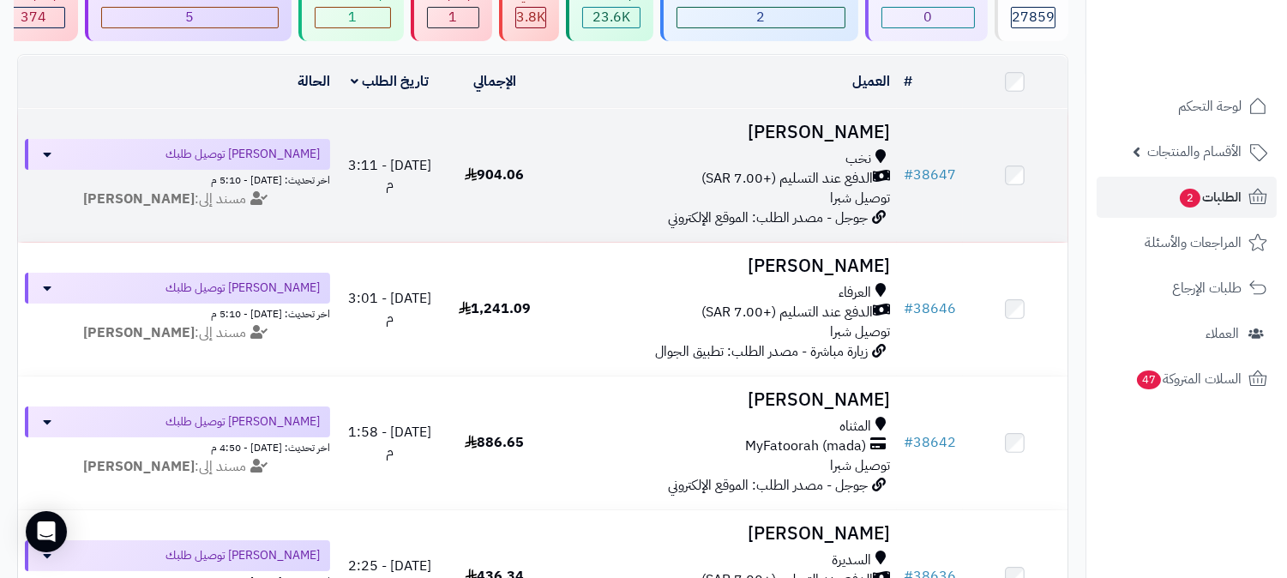
click at [840, 183] on span "الدفع عند التسليم (+7.00 SAR)" at bounding box center [786, 179] width 171 height 20
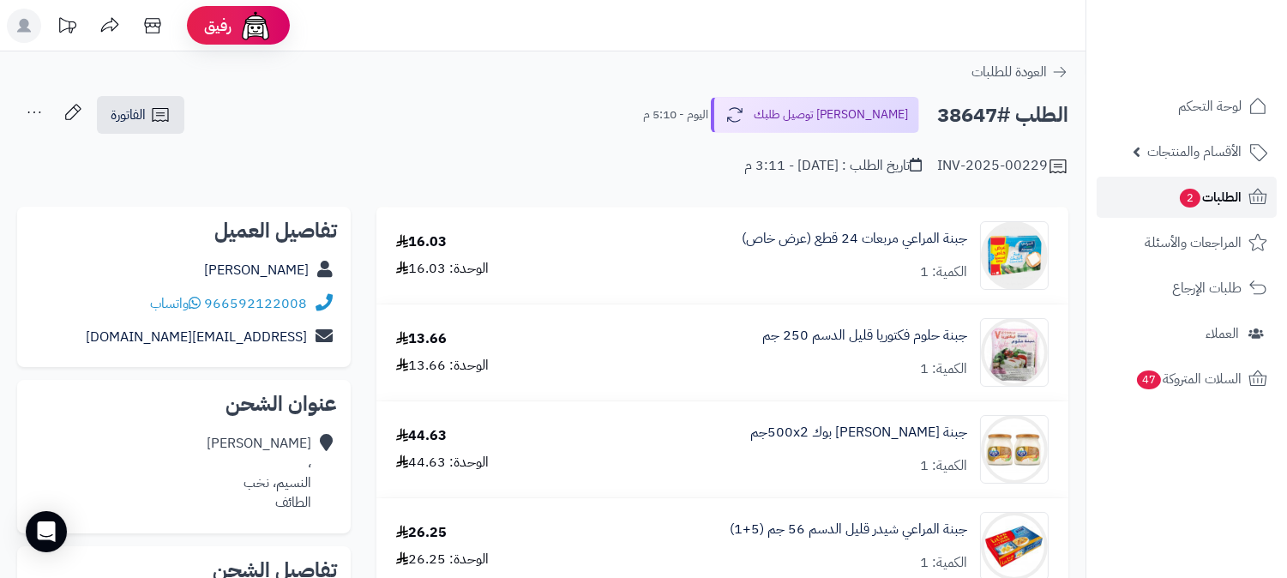
click at [1198, 195] on span "الطلبات 2" at bounding box center [1209, 197] width 63 height 24
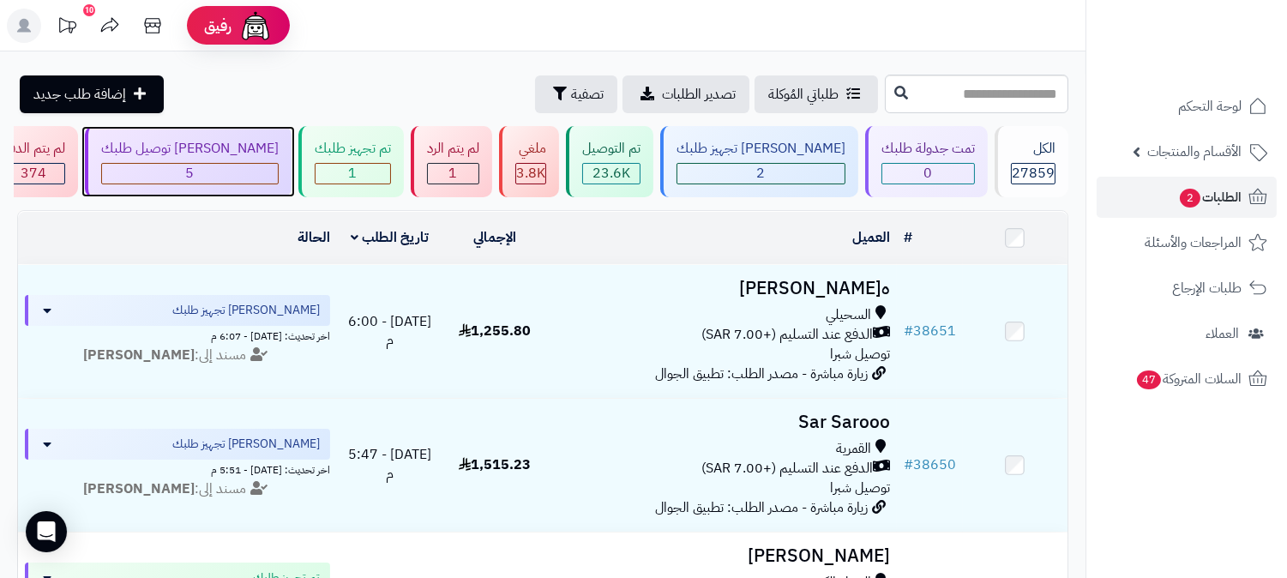
click at [278, 168] on div "5" at bounding box center [190, 174] width 176 height 20
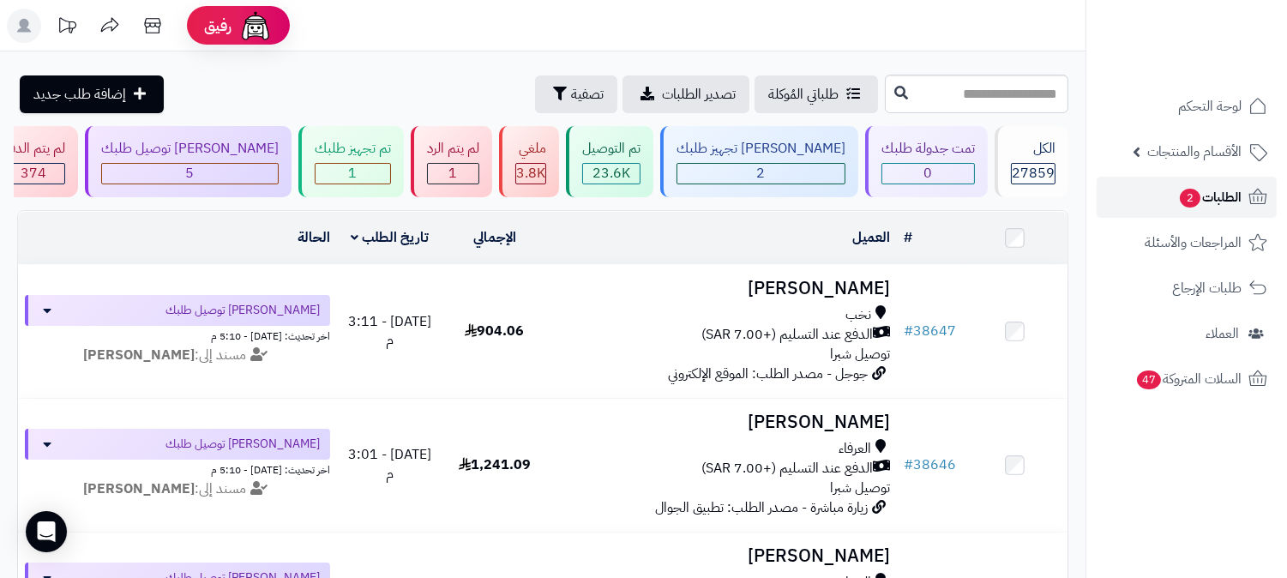
click at [1211, 195] on span "الطلبات 2" at bounding box center [1209, 197] width 63 height 24
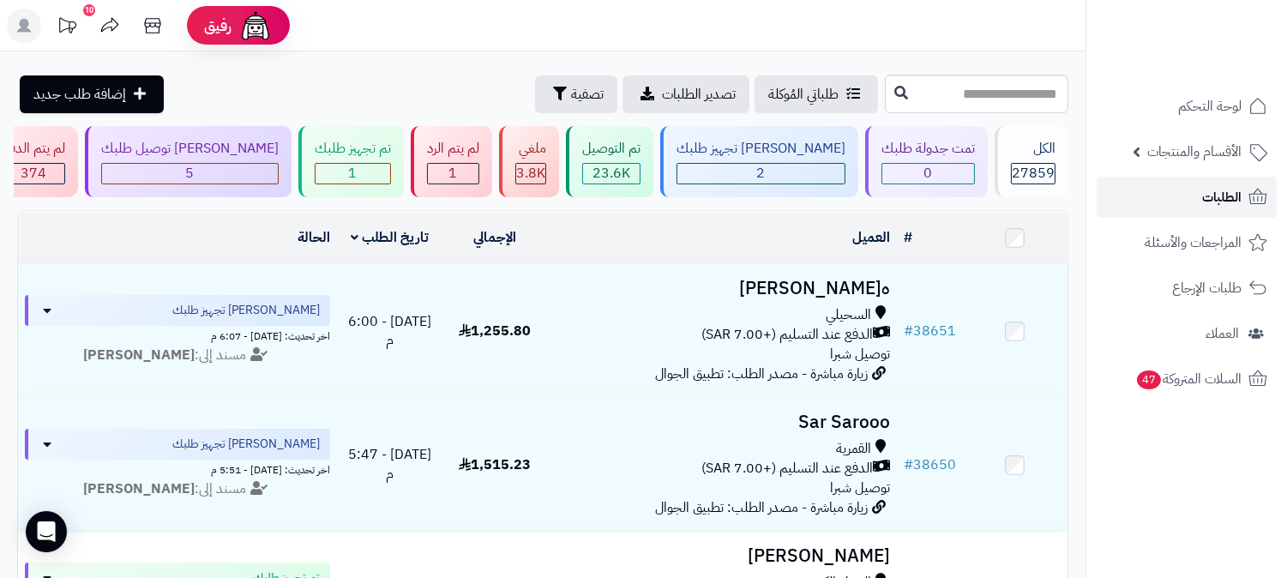
click at [1143, 194] on link "الطلبات" at bounding box center [1186, 197] width 180 height 41
click at [1194, 198] on link "الطلبات" at bounding box center [1186, 197] width 180 height 41
click at [1229, 198] on span "الطلبات" at bounding box center [1221, 197] width 39 height 24
